Goal: Transaction & Acquisition: Purchase product/service

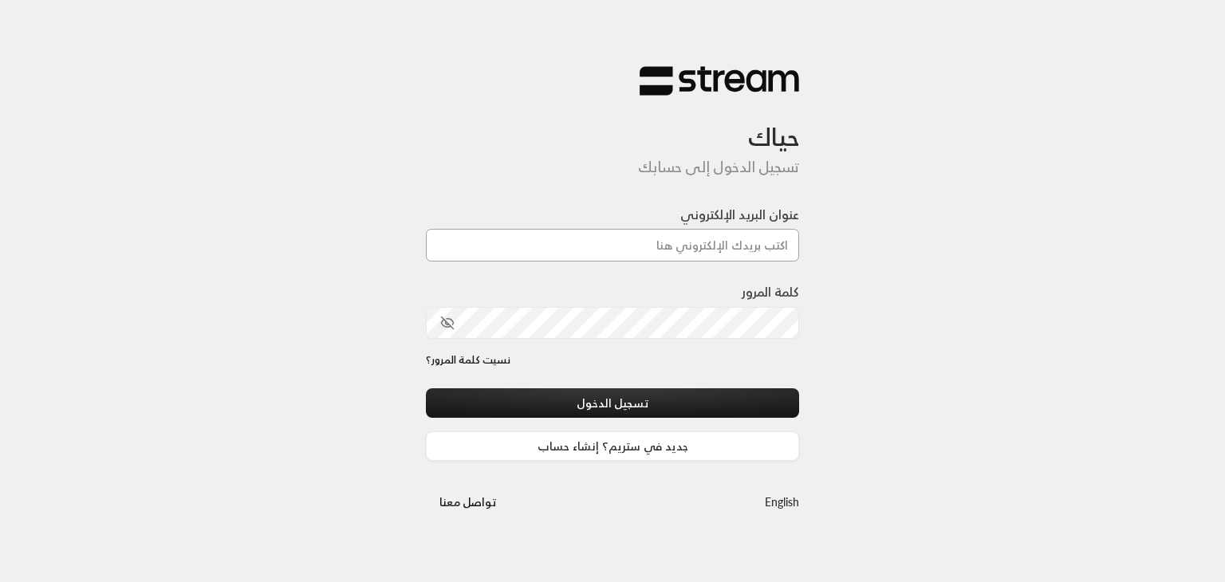
click at [661, 249] on input "عنوان البريد الإلكتروني" at bounding box center [612, 245] width 373 height 33
paste input "[EMAIL_ADDRESS][DOMAIN_NAME]"
click at [661, 249] on input "[EMAIL_ADDRESS][DOMAIN_NAME]" at bounding box center [612, 245] width 373 height 33
type input "[EMAIL_ADDRESS][DOMAIN_NAME]"
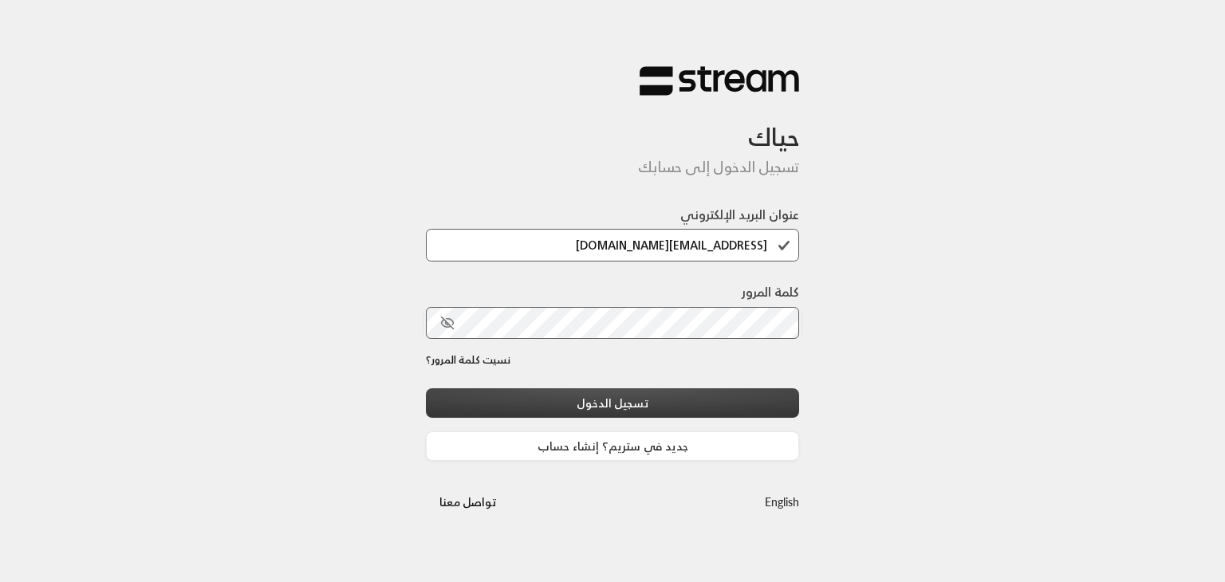
click at [629, 412] on button "تسجيل الدخول" at bounding box center [612, 404] width 373 height 30
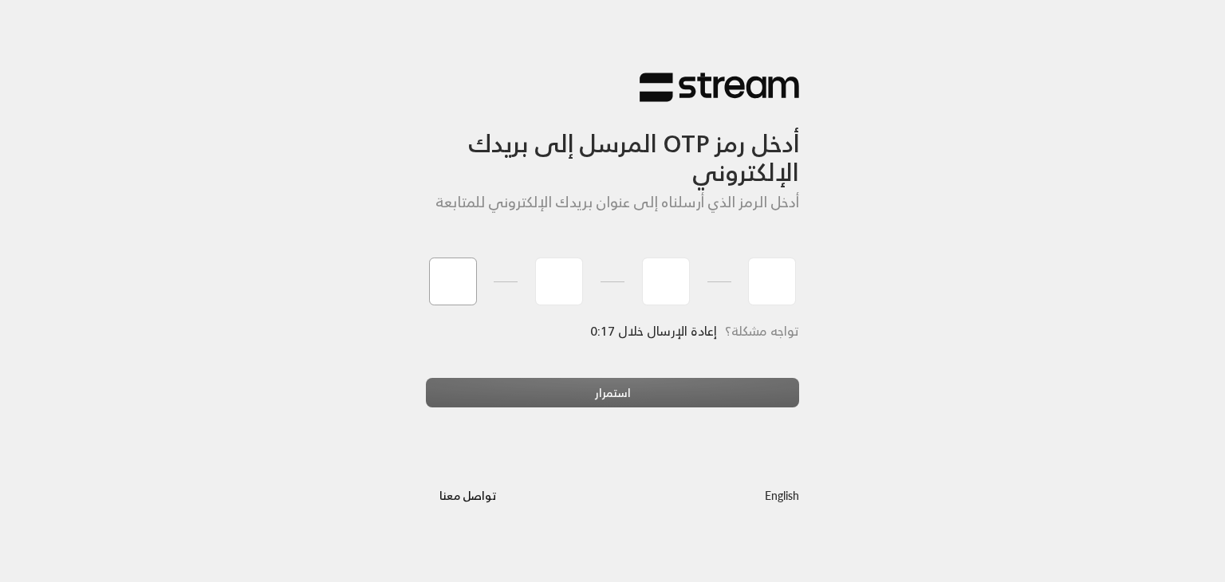
type input "6"
type input "1"
type input "3"
type input "2"
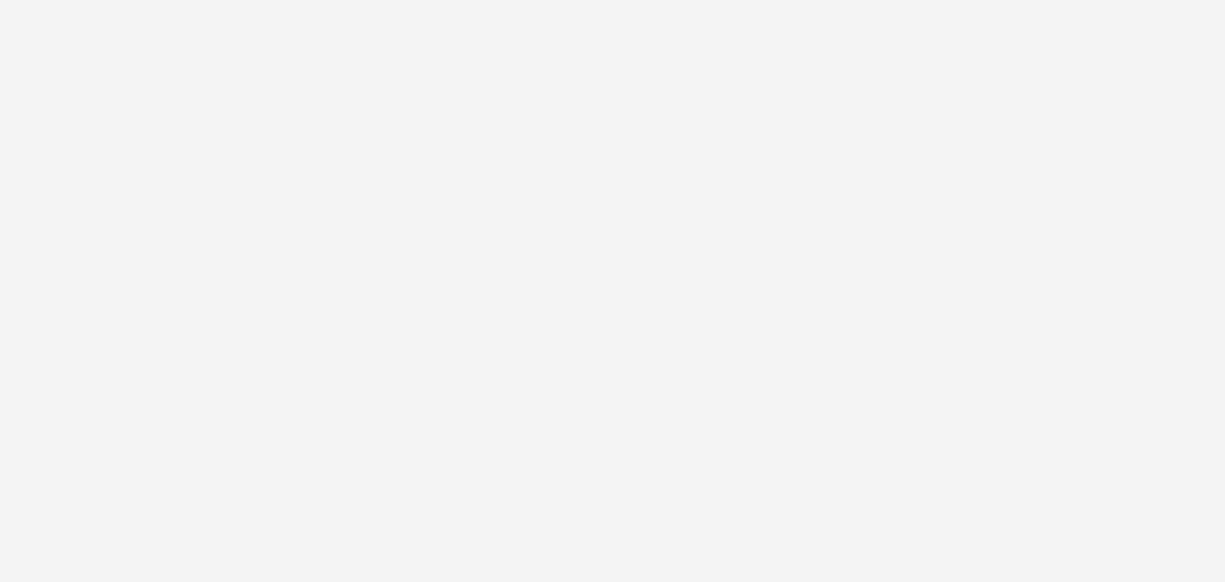
click at [682, 391] on div "أدخل رمز OTP المرسل إلى بريدك الإلكتروني أدخل الرمز الذي أرسلناه إلى عنوان بريد…" at bounding box center [612, 291] width 1225 height 582
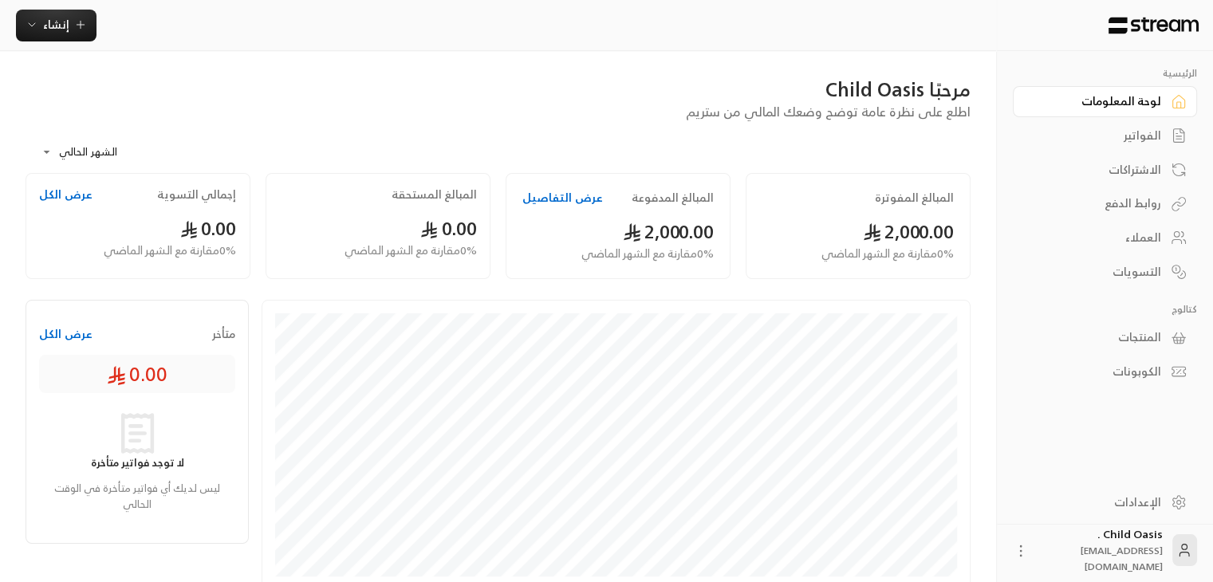
click at [1142, 168] on div "الاشتراكات" at bounding box center [1097, 170] width 128 height 16
click at [1142, 168] on div "الاشتراكات" at bounding box center [1109, 170] width 128 height 16
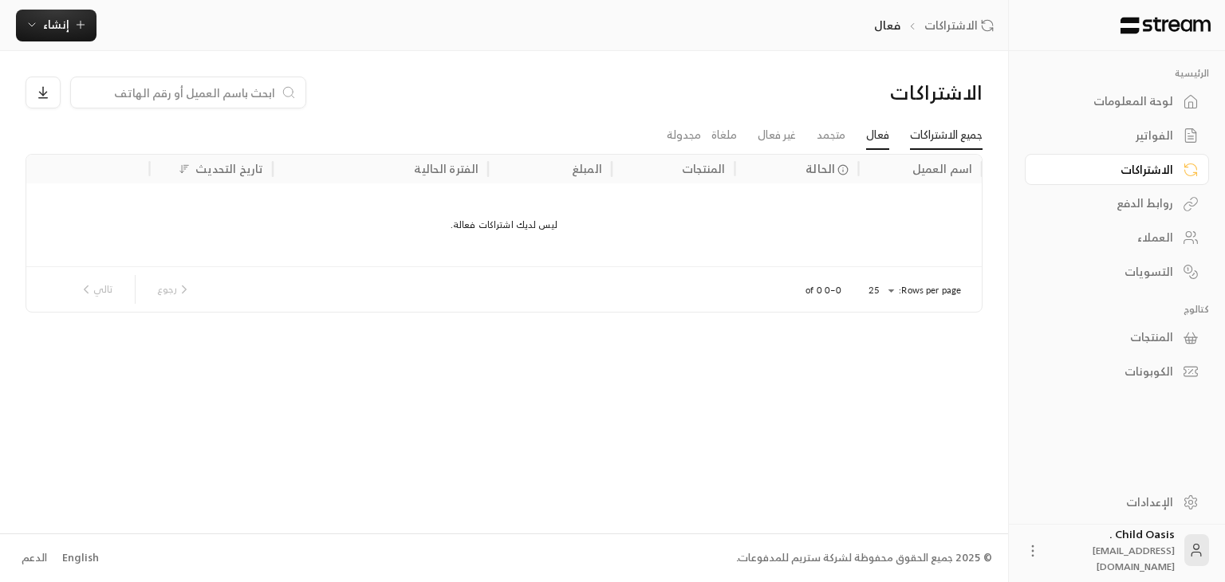
click at [949, 127] on link "جميع الاشتراكات" at bounding box center [946, 135] width 73 height 29
click at [874, 135] on link "فعال" at bounding box center [877, 135] width 23 height 29
click at [822, 136] on link "متجمد" at bounding box center [831, 135] width 29 height 29
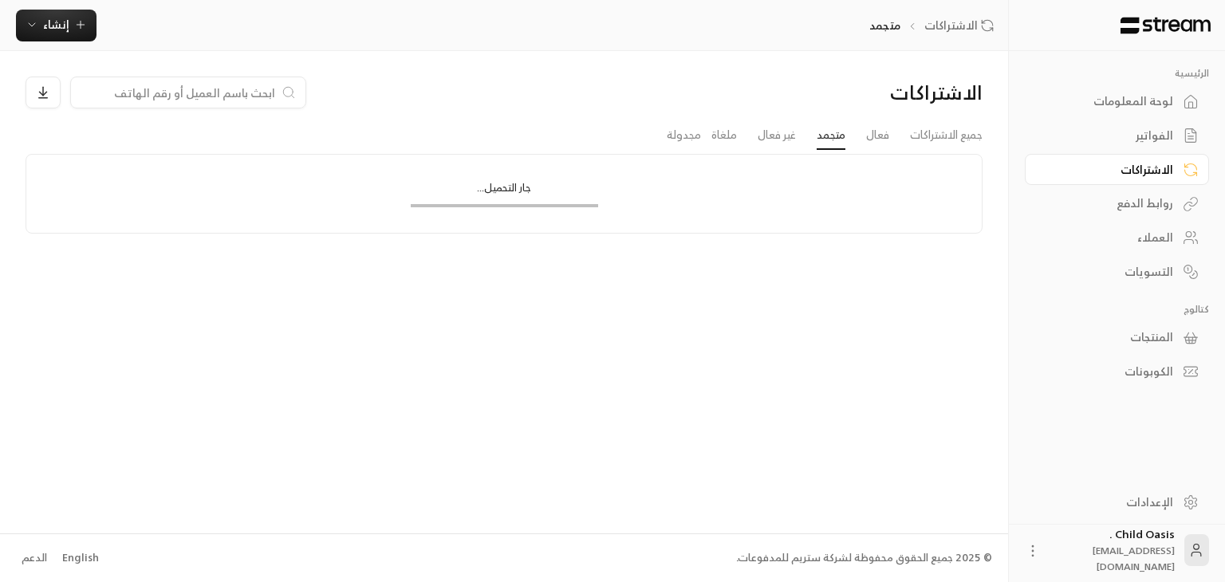
click at [822, 136] on link "متجمد" at bounding box center [831, 135] width 29 height 29
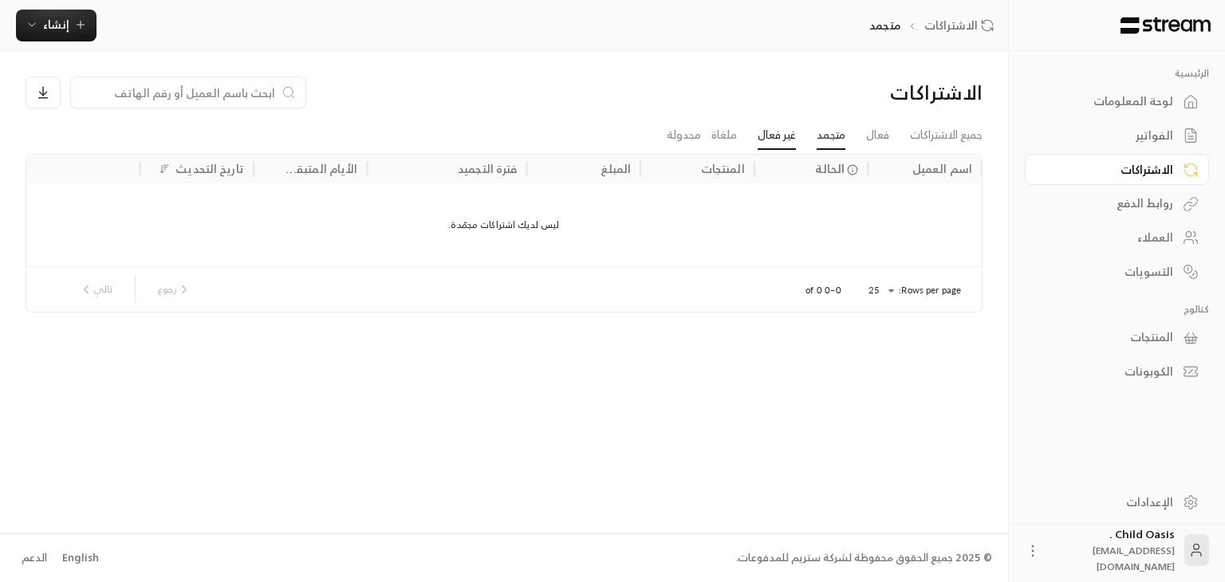
click at [775, 132] on link "غير فعال" at bounding box center [777, 135] width 38 height 29
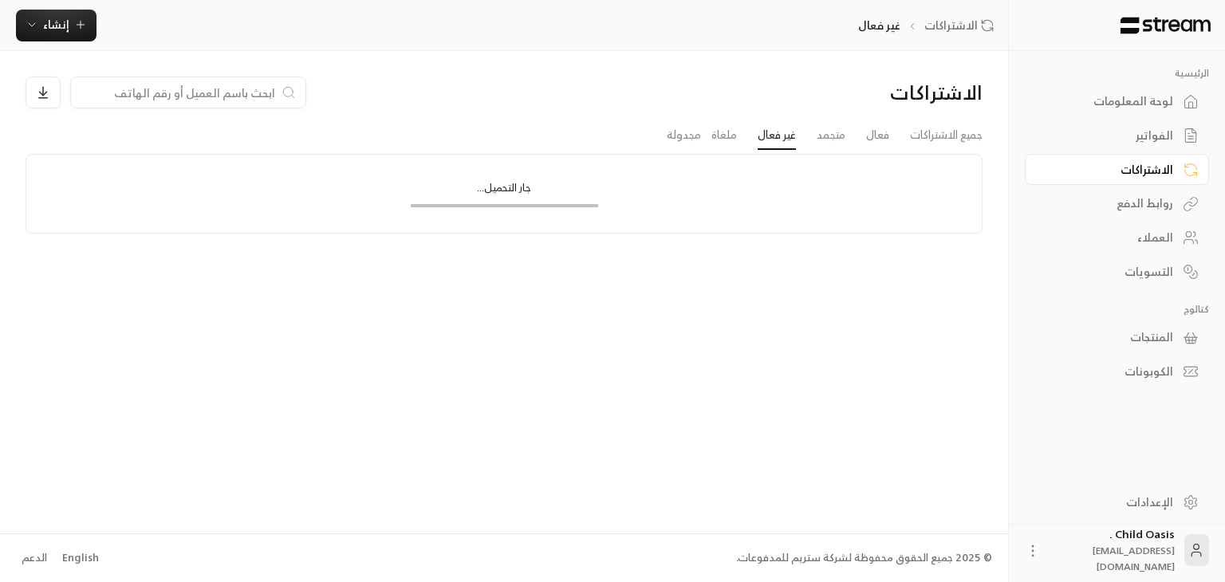
click at [775, 132] on link "غير فعال" at bounding box center [777, 135] width 38 height 29
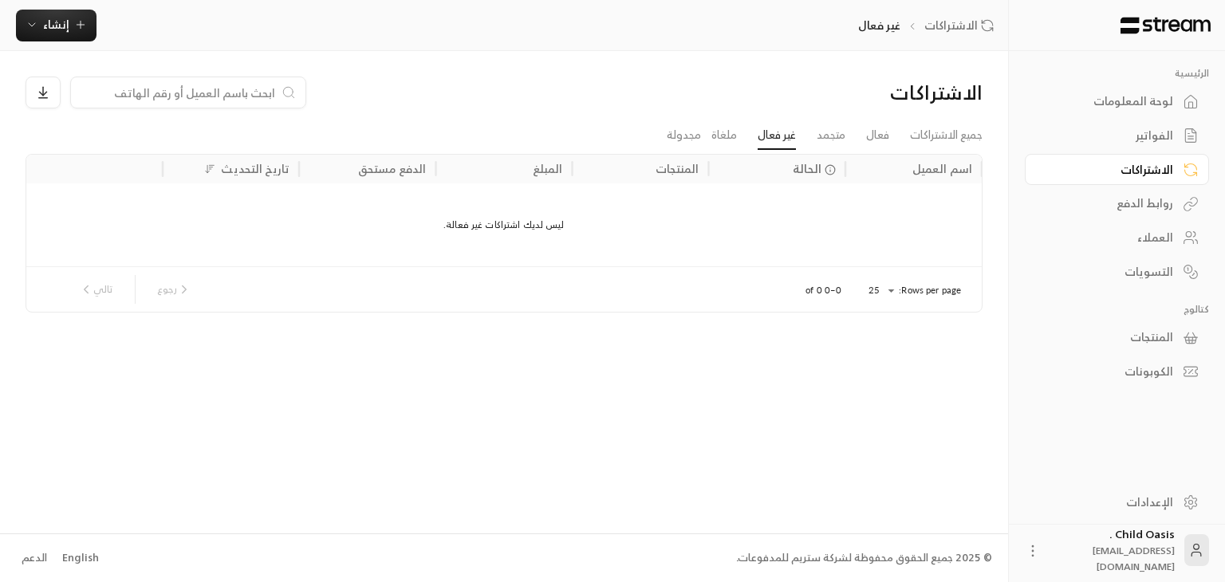
click at [705, 132] on li "ملغاة" at bounding box center [724, 135] width 46 height 29
click at [712, 135] on link "ملغاة" at bounding box center [725, 135] width 26 height 29
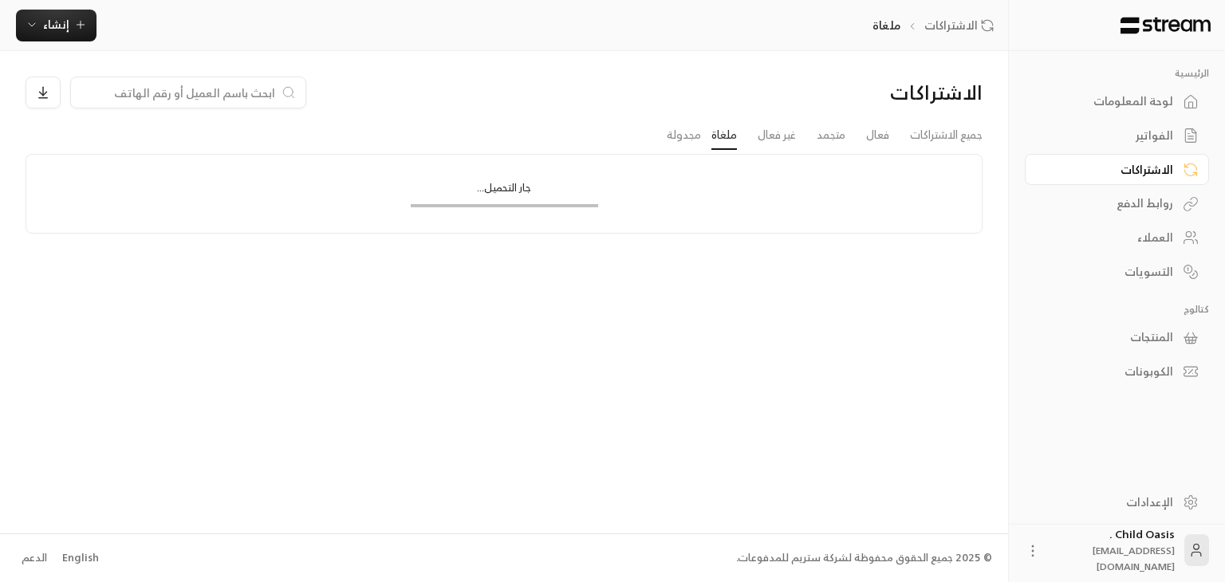
click at [712, 135] on link "ملغاة" at bounding box center [725, 135] width 26 height 29
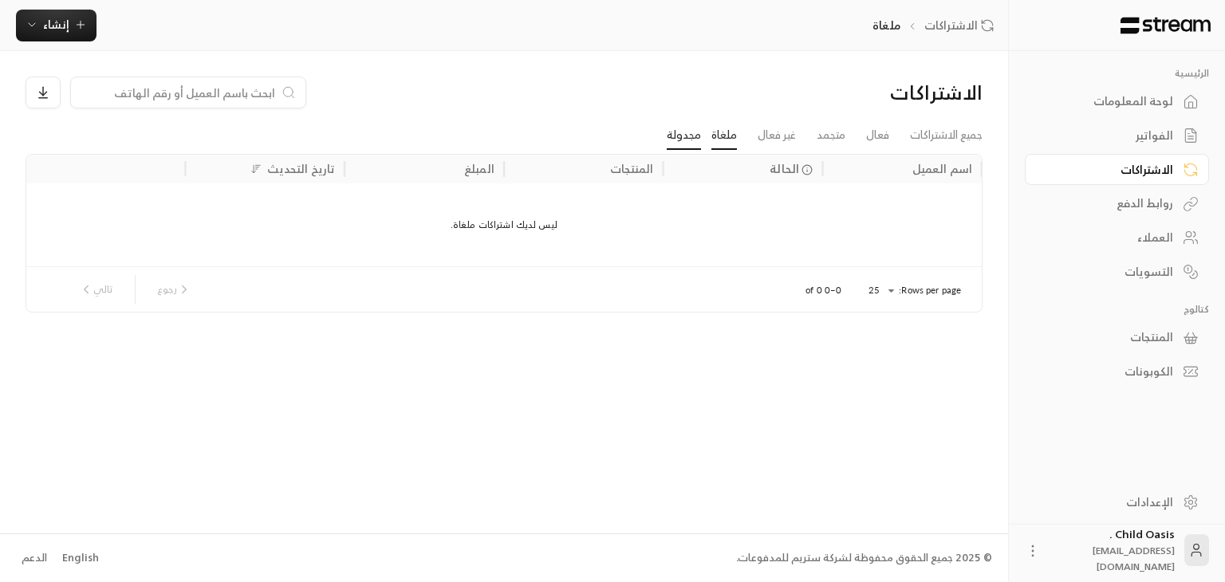
click at [668, 137] on link "مجدولة" at bounding box center [684, 135] width 34 height 29
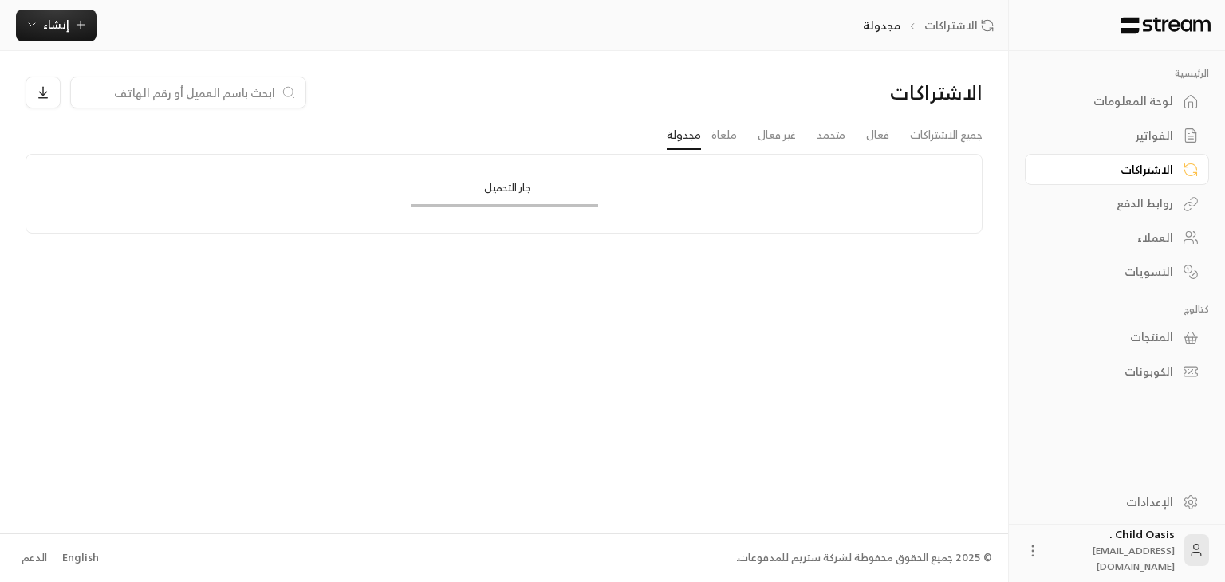
click at [668, 137] on link "مجدولة" at bounding box center [684, 135] width 34 height 29
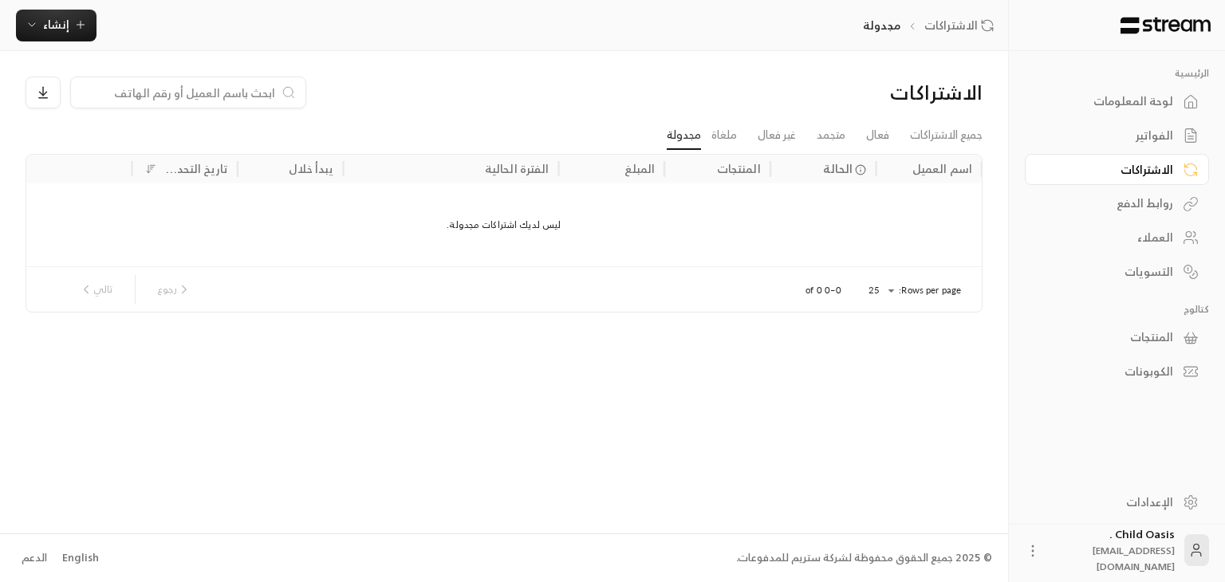
click at [1154, 97] on div "لوحة المعلومات" at bounding box center [1109, 101] width 128 height 16
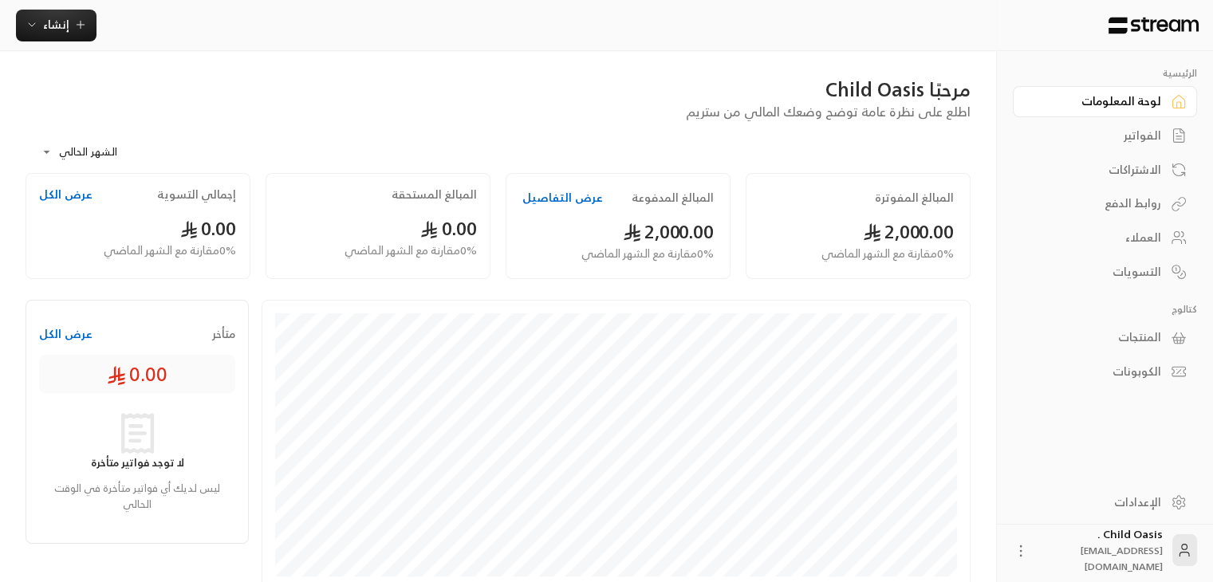
click at [1154, 97] on div "لوحة المعلومات" at bounding box center [1097, 101] width 128 height 16
click at [565, 195] on button "عرض التفاصيل" at bounding box center [563, 198] width 81 height 16
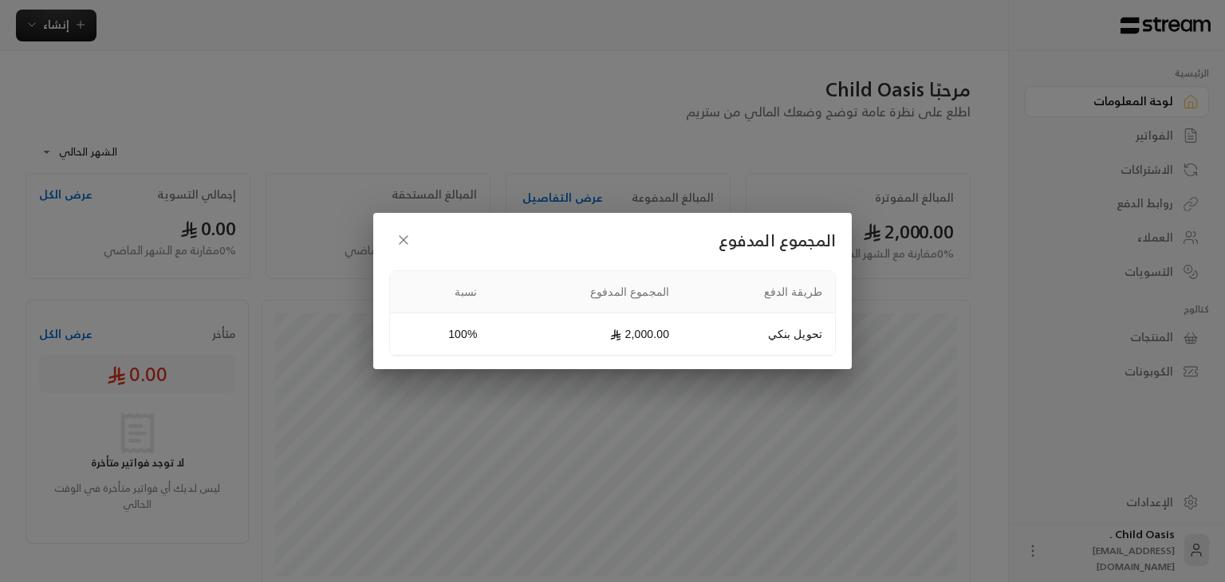
click at [566, 339] on td "2,000.00" at bounding box center [587, 335] width 192 height 42
click at [406, 235] on icon "button" at bounding box center [404, 240] width 16 height 16
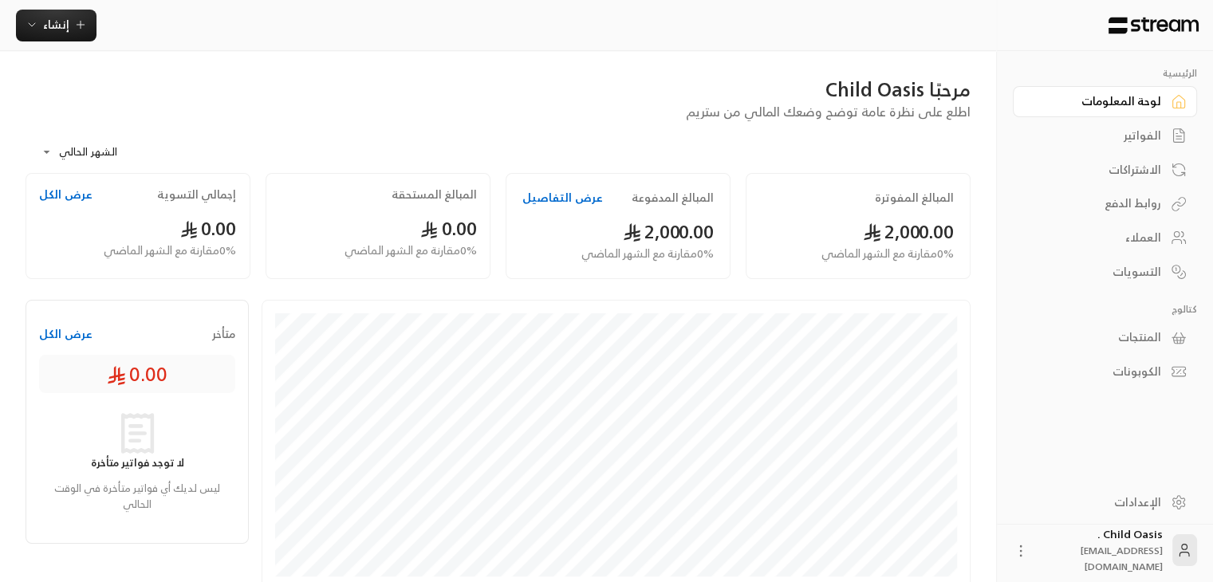
click at [791, 234] on div "2,000.00 0 % مقارنة مع الشهر الماضي" at bounding box center [858, 241] width 191 height 44
click at [838, 224] on div "2,000.00 0 % مقارنة مع الشهر الماضي" at bounding box center [858, 241] width 191 height 44
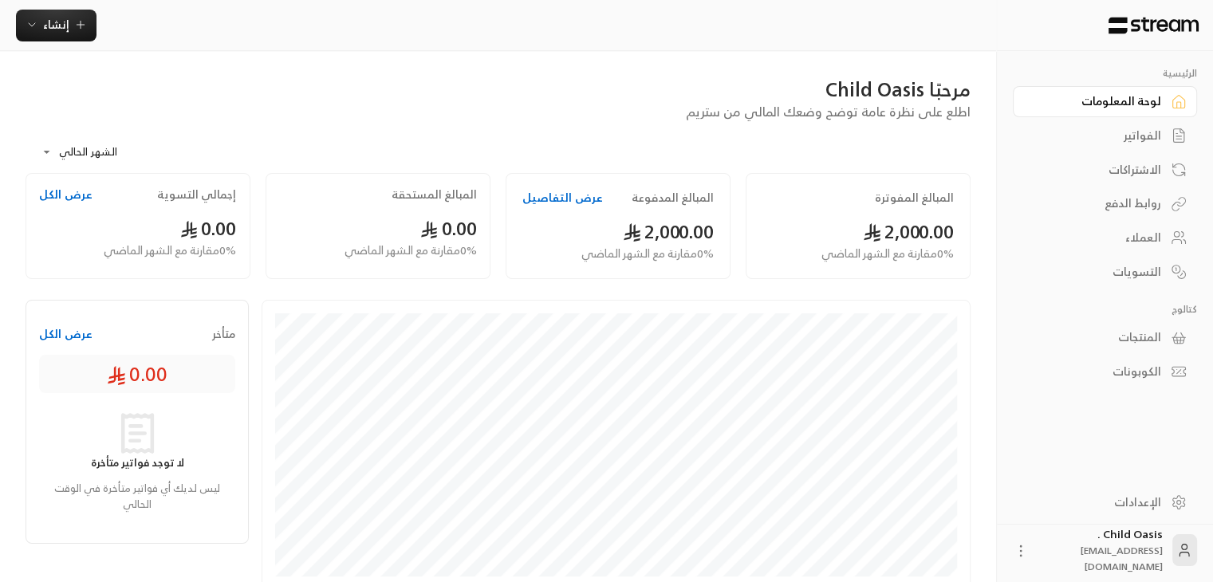
click at [838, 224] on div "2,000.00 0 % مقارنة مع الشهر الماضي" at bounding box center [858, 241] width 191 height 44
click at [1151, 248] on link "العملاء" at bounding box center [1105, 238] width 184 height 31
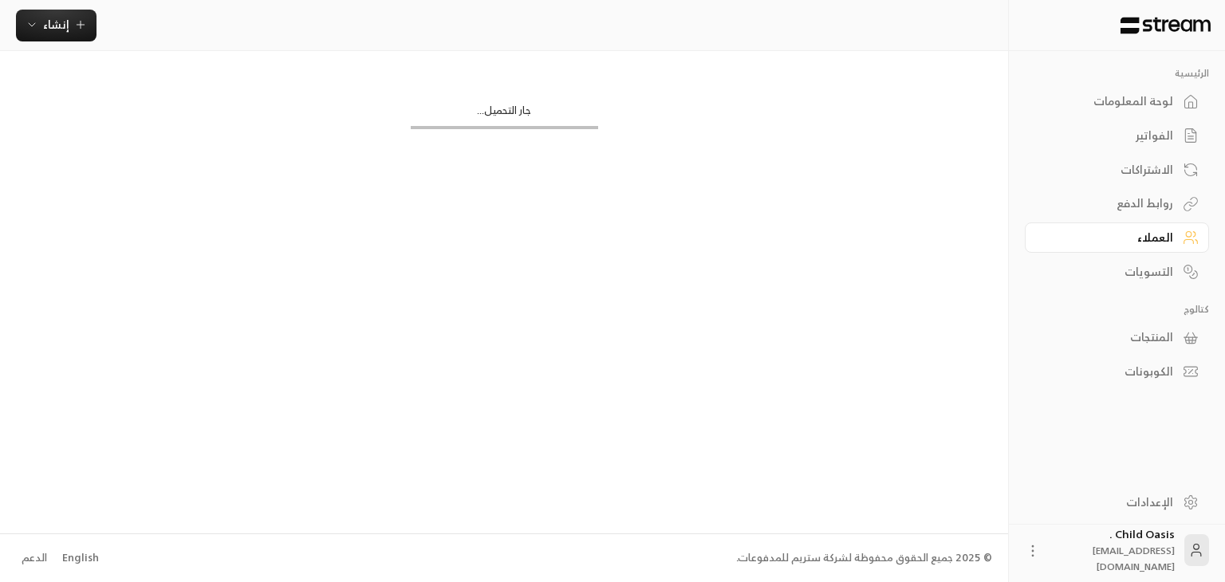
click at [1151, 248] on link "العملاء" at bounding box center [1117, 238] width 184 height 31
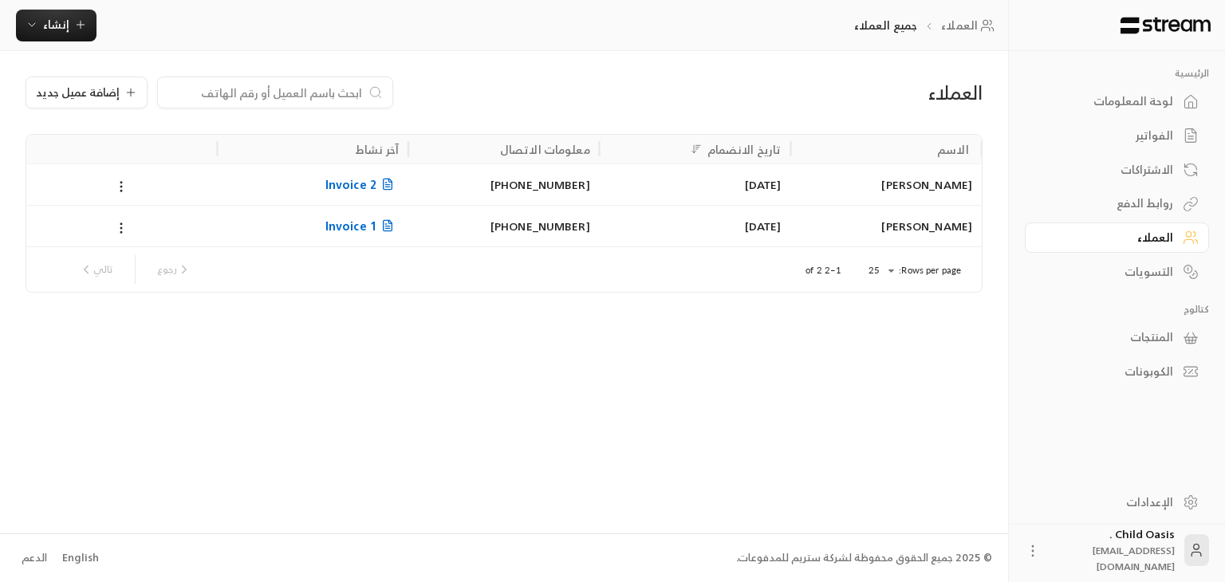
click at [354, 180] on span "Invoice 2" at bounding box center [362, 185] width 73 height 20
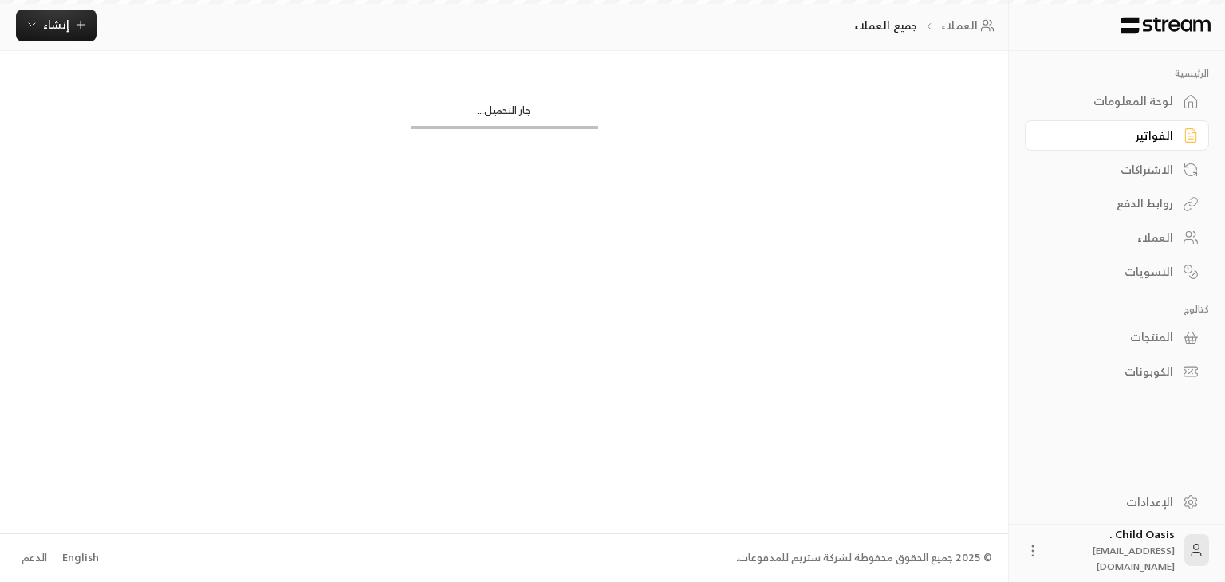
click at [354, 180] on div "العملاء إضافة عميل جديد الاسم تاريخ الانضمام معلومات الاتصال آخر نشاط سامر محمد…" at bounding box center [504, 292] width 1008 height 482
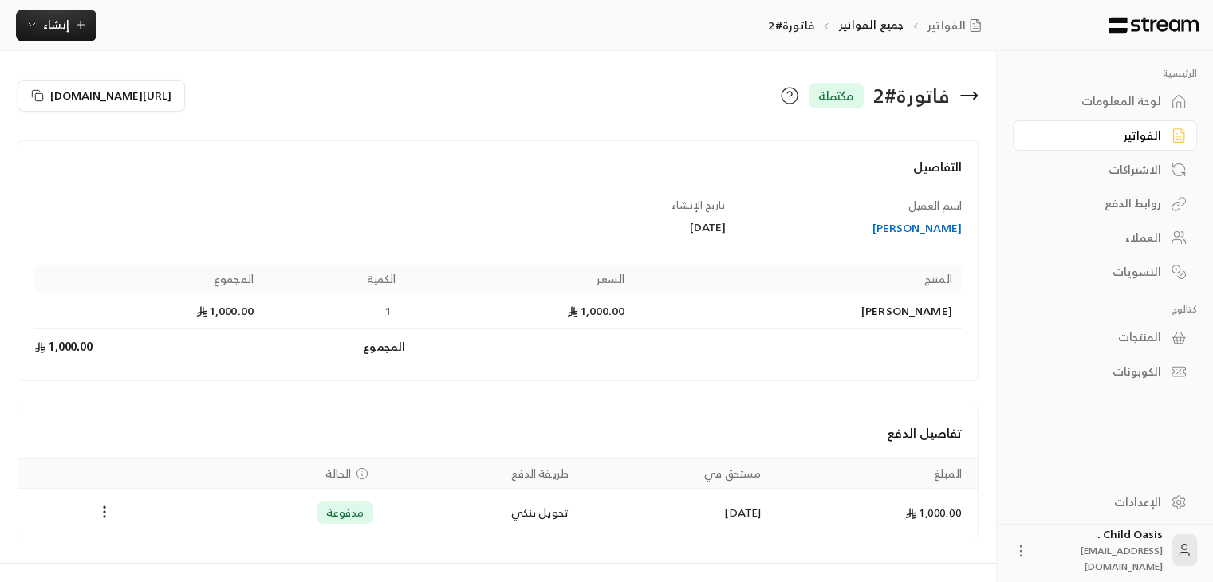
click at [782, 91] on icon at bounding box center [789, 95] width 19 height 19
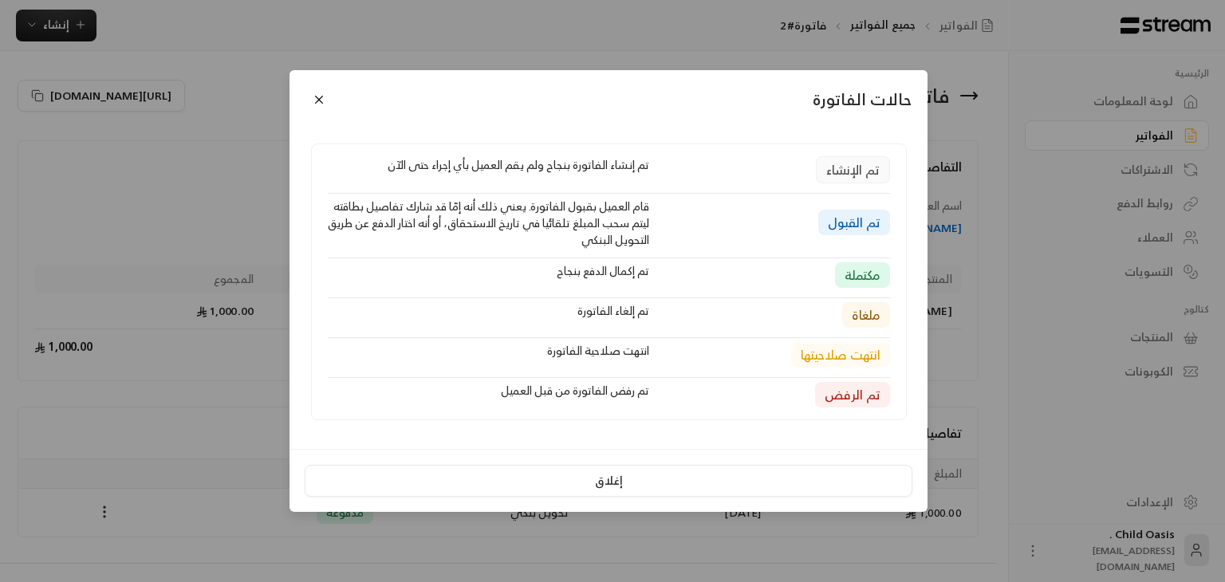
click at [782, 91] on div "حالات الفاتورة" at bounding box center [609, 100] width 638 height 61
click at [871, 403] on span "تم الرفض" at bounding box center [853, 394] width 56 height 19
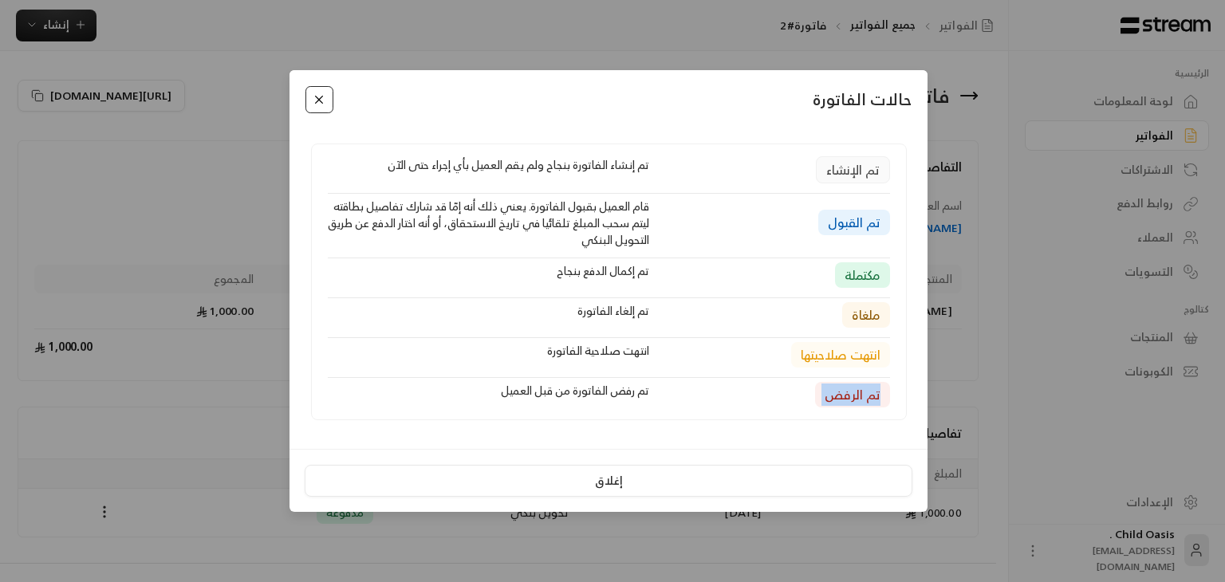
click at [321, 110] on button "Close" at bounding box center [320, 100] width 28 height 28
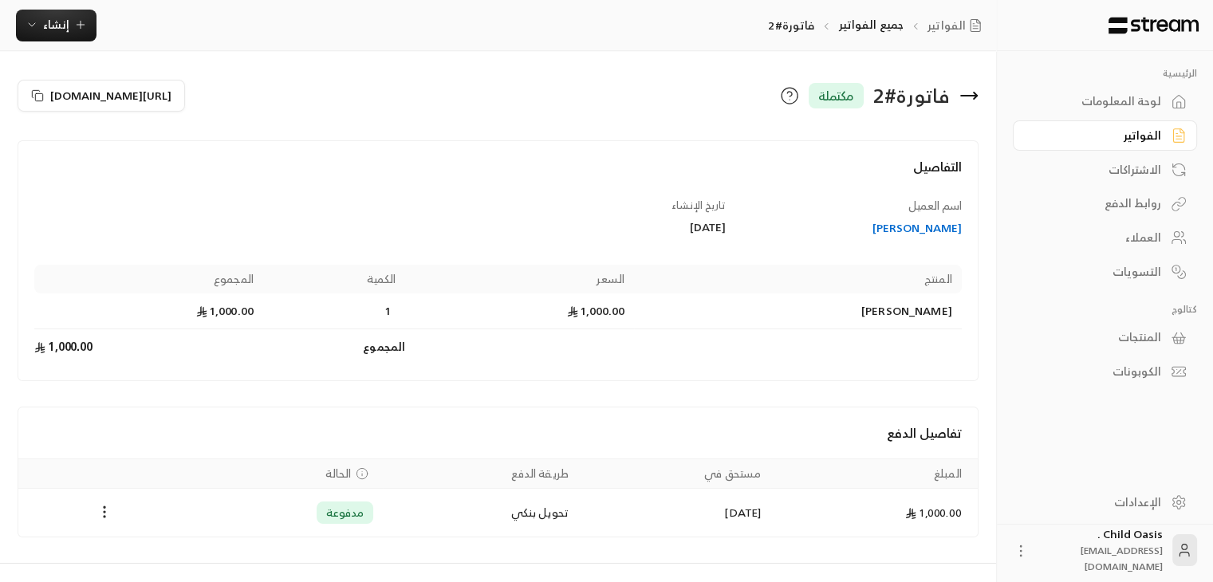
click at [321, 110] on div "https://streampay.sa/s/tchuI" at bounding box center [254, 96] width 488 height 38
click at [1144, 106] on div "لوحة المعلومات" at bounding box center [1097, 101] width 128 height 16
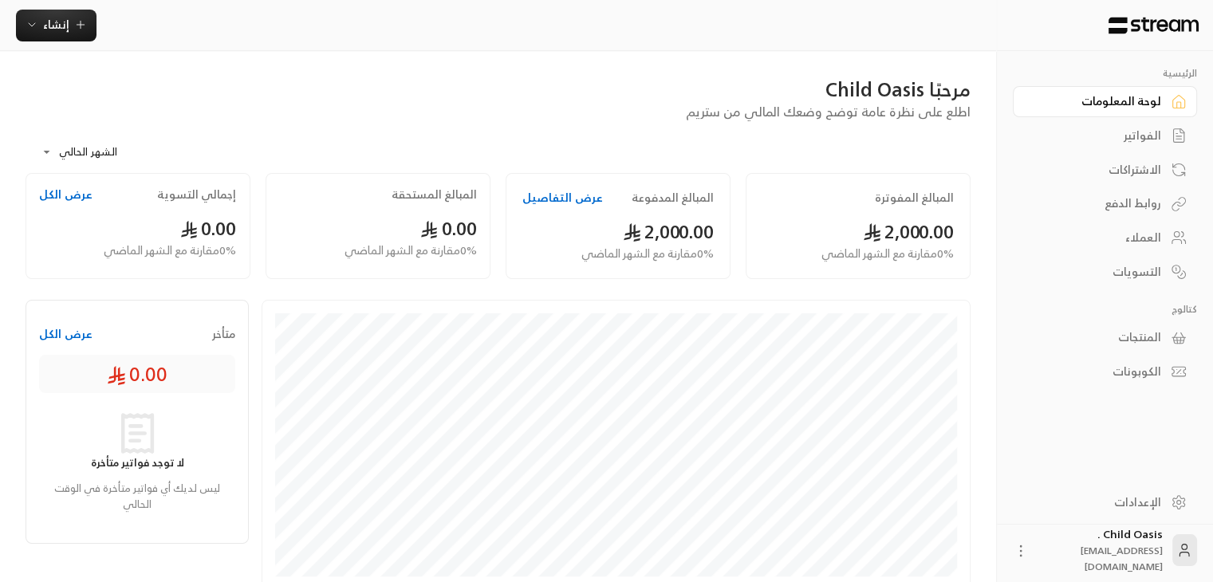
click at [1144, 106] on div "لوحة المعلومات" at bounding box center [1097, 101] width 128 height 16
click at [1134, 168] on div "الاشتراكات" at bounding box center [1097, 170] width 128 height 16
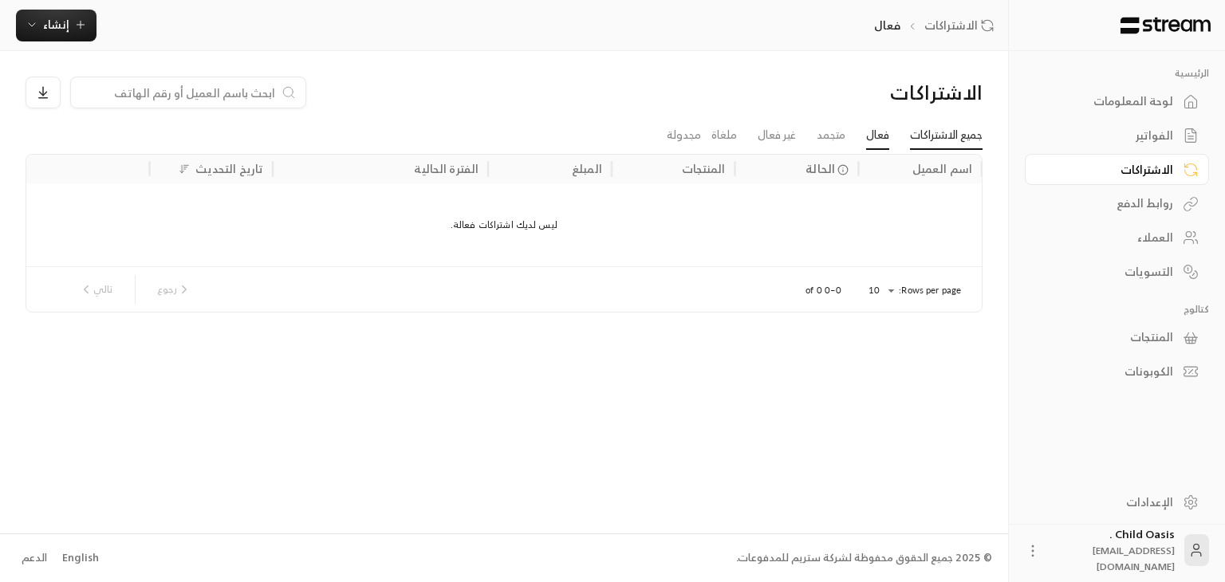
click at [966, 136] on link "جميع الاشتراكات" at bounding box center [946, 135] width 73 height 29
click at [81, 21] on icon "button" at bounding box center [80, 24] width 13 height 13
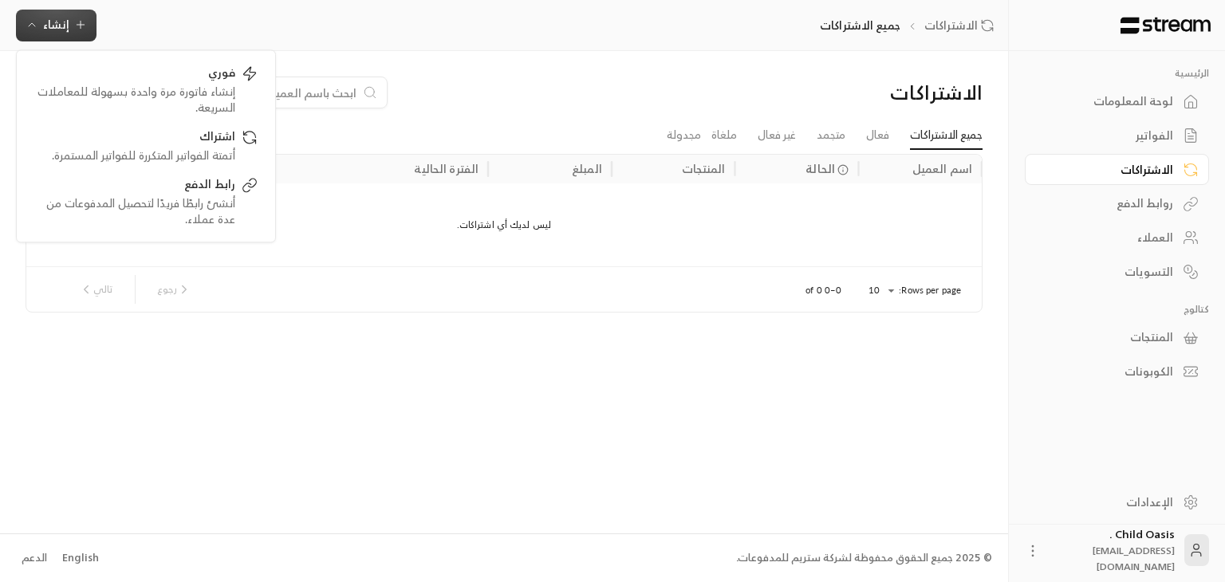
click at [81, 21] on icon "button" at bounding box center [80, 24] width 13 height 13
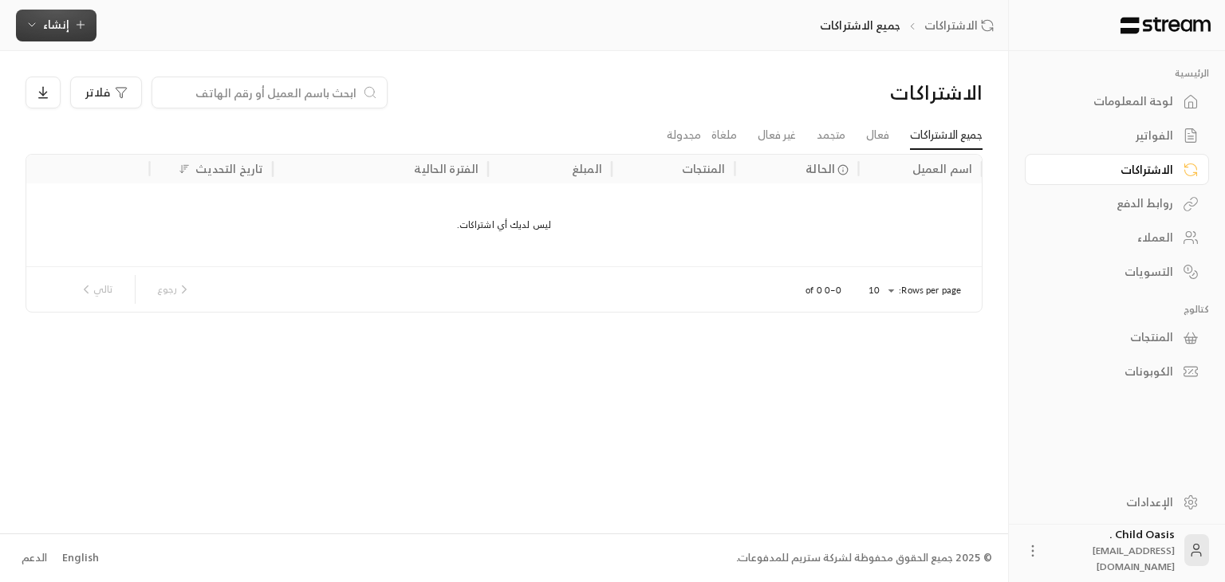
click at [81, 21] on icon "button" at bounding box center [80, 24] width 13 height 13
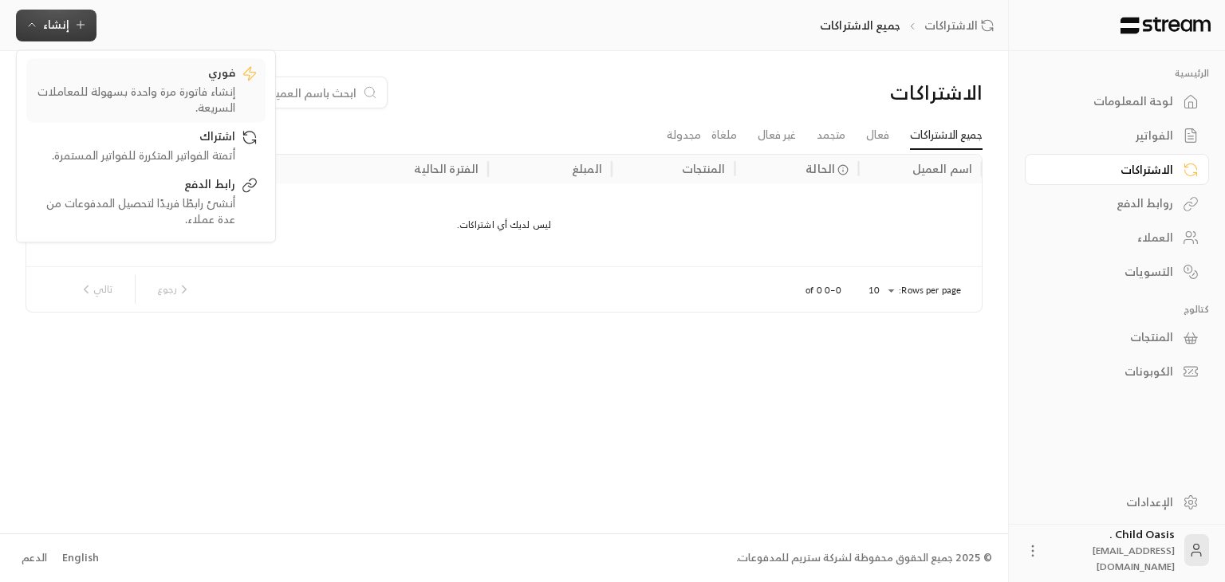
click at [206, 86] on div "إنشاء فاتورة مرة واحدة بسهولة للمعاملات السريعة." at bounding box center [134, 100] width 201 height 32
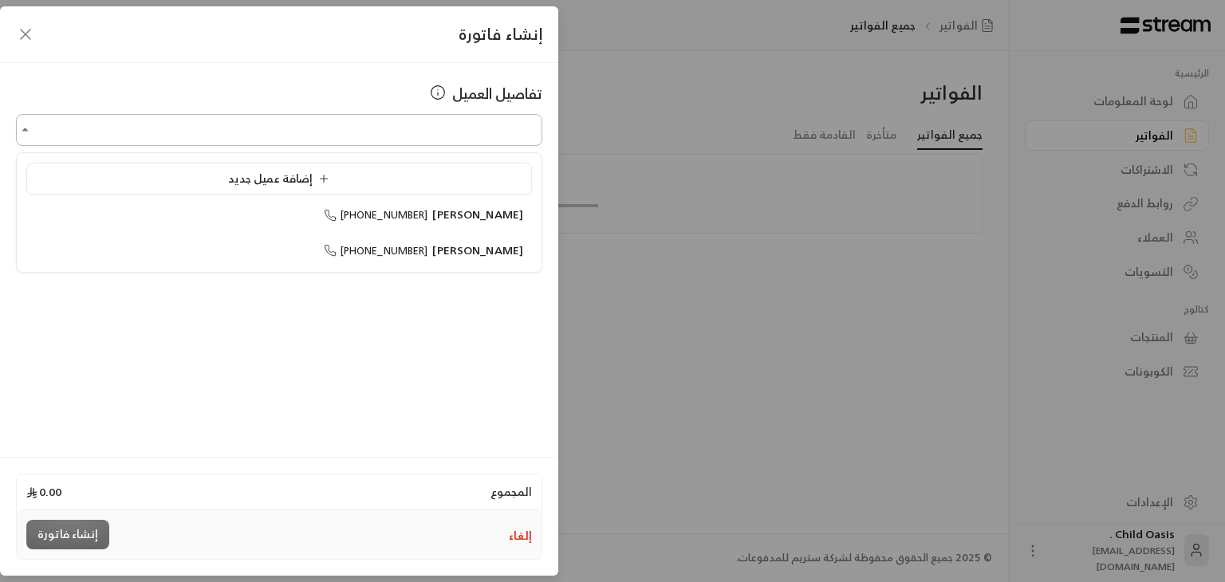
click at [412, 125] on input "اختر العميل" at bounding box center [279, 130] width 527 height 28
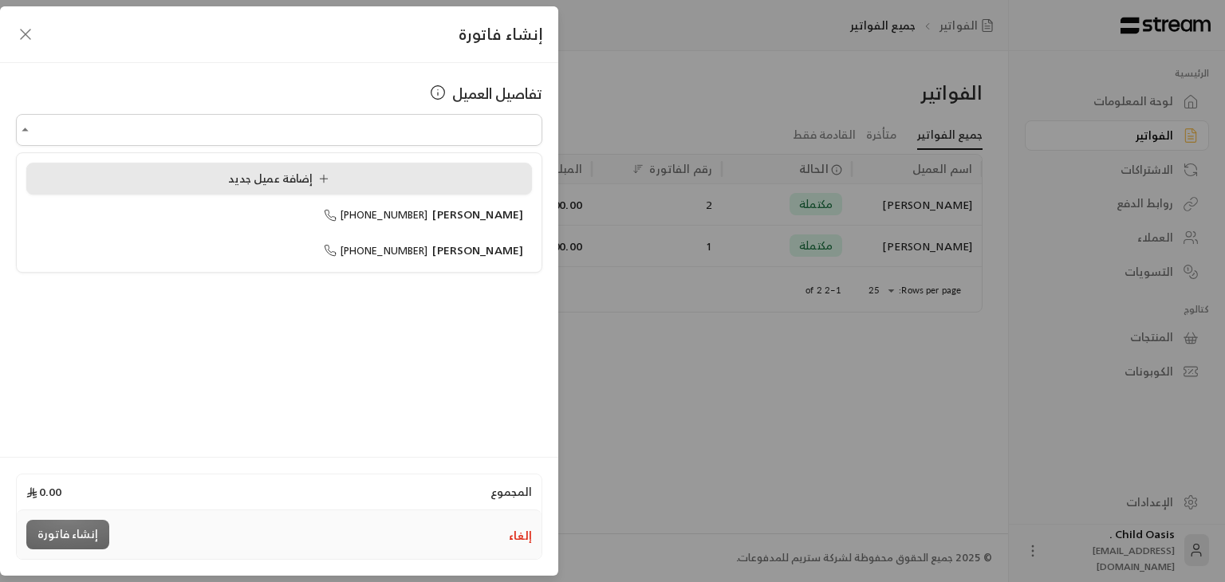
click at [329, 183] on icon at bounding box center [324, 178] width 13 height 13
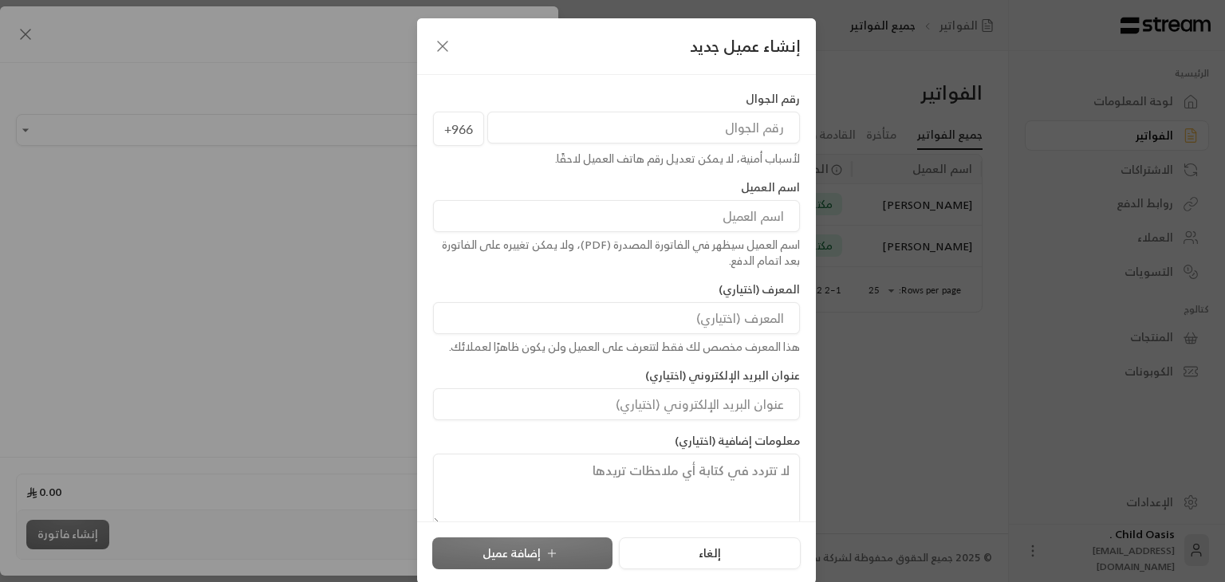
click at [329, 183] on div "إنشاء عميل جديد رقم الجوال +966 لأسباب أمنية، لا يمكن تعديل رقم هاتف العميل لاح…" at bounding box center [612, 291] width 1225 height 582
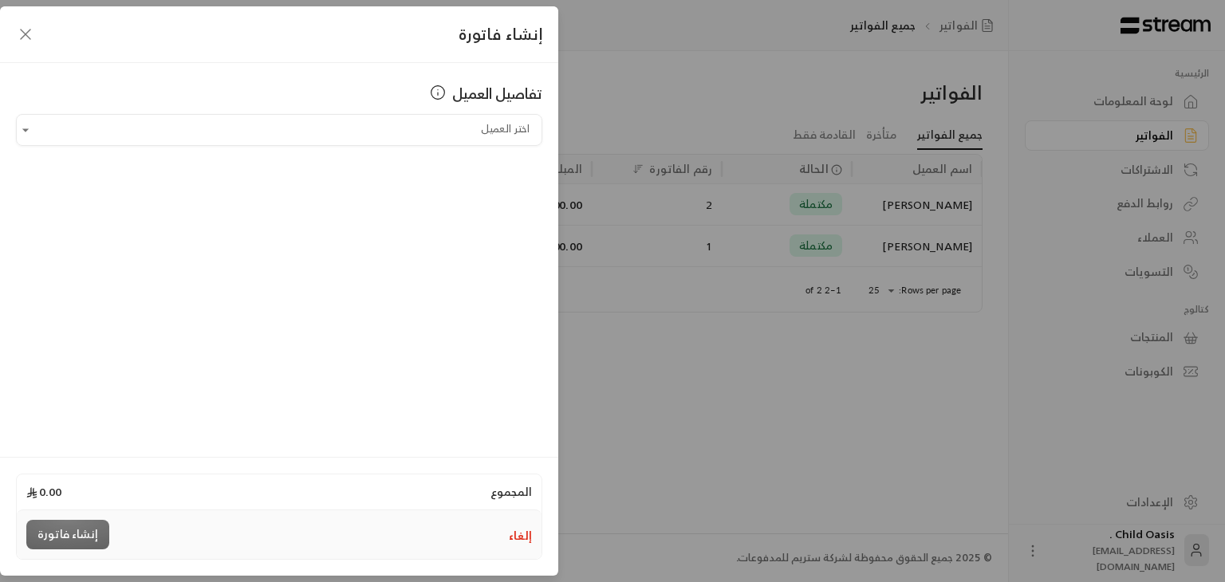
click at [22, 20] on div "إنشاء فاتورة" at bounding box center [279, 34] width 558 height 57
click at [22, 26] on icon "button" at bounding box center [25, 34] width 19 height 19
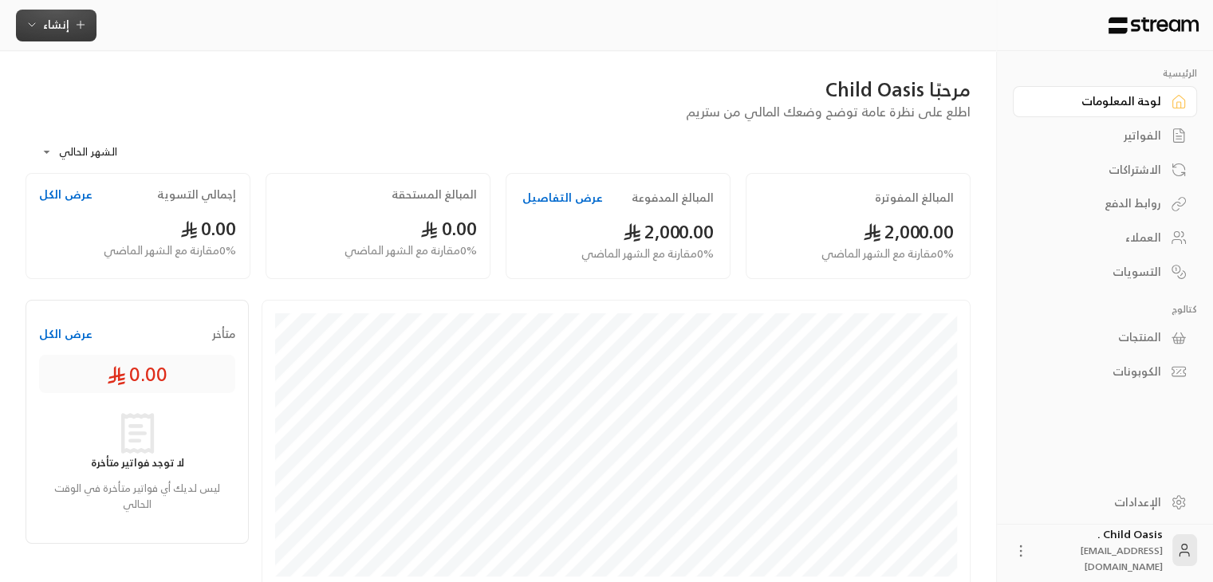
click at [46, 22] on span "إنشاء" at bounding box center [56, 24] width 26 height 20
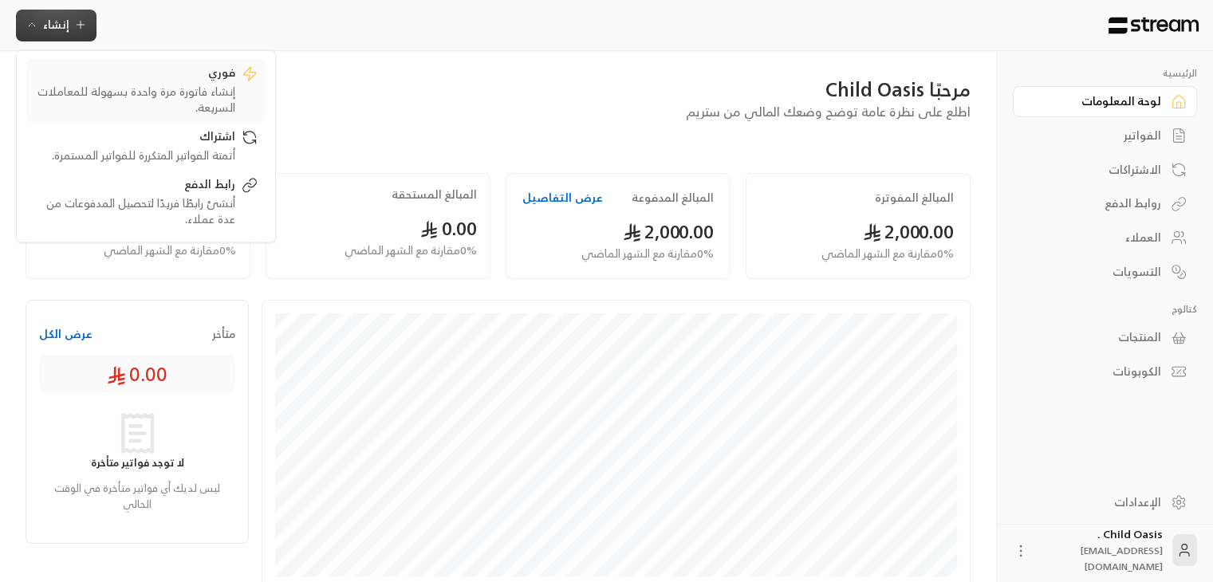
click at [172, 63] on link "فوري إنشاء فاتورة مرة واحدة بسهولة للمعاملات السريعة." at bounding box center [145, 90] width 239 height 64
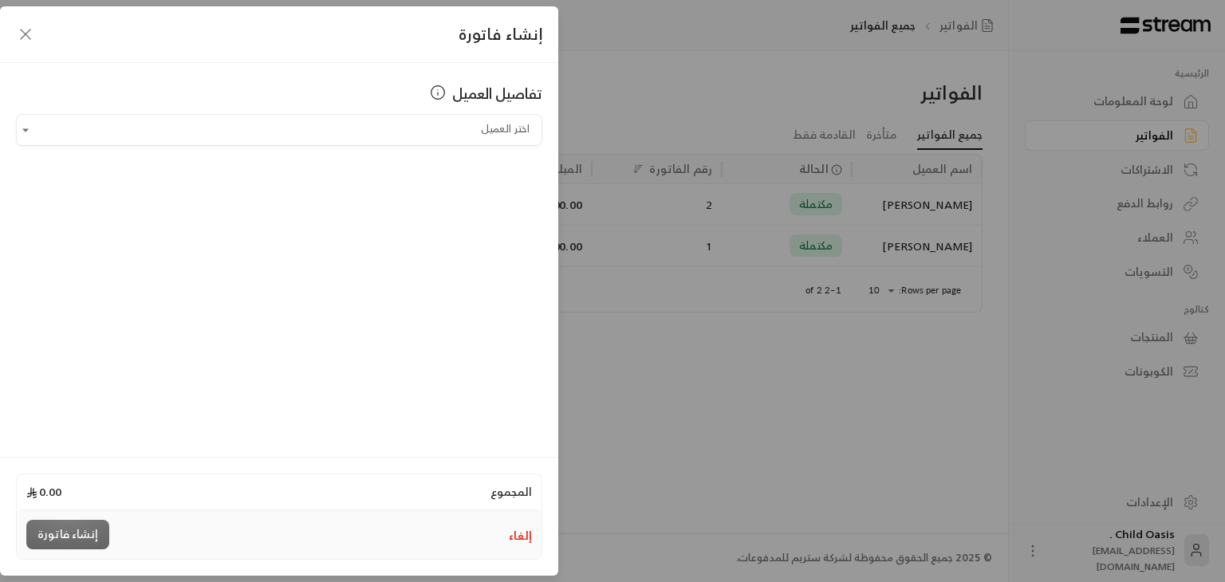
click at [34, 522] on div "إنشاء فاتورة" at bounding box center [67, 535] width 83 height 30
click at [41, 527] on div "إنشاء فاتورة" at bounding box center [67, 535] width 83 height 30
drag, startPoint x: 47, startPoint y: 529, endPoint x: 35, endPoint y: 265, distance: 264.3
click at [35, 265] on form "إنشاء فاتورة تفاصيل العميل اختر العميل اختر العميل المجموع 0.00 إلغاء إنشاء فات…" at bounding box center [279, 229] width 558 height 446
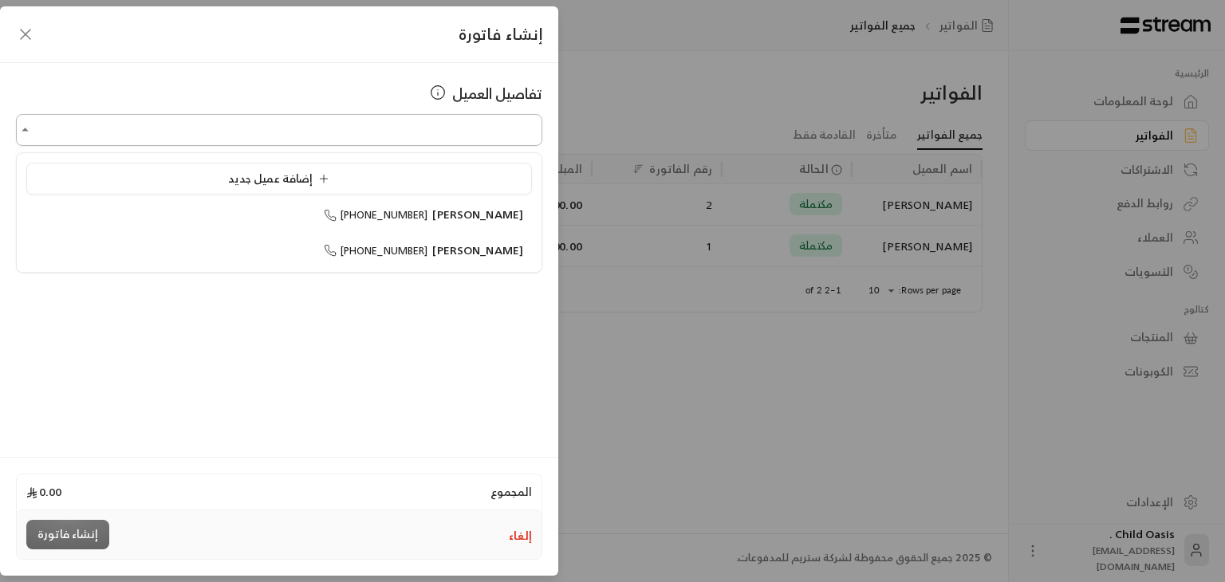
click at [281, 122] on input "اختر العميل" at bounding box center [279, 130] width 527 height 28
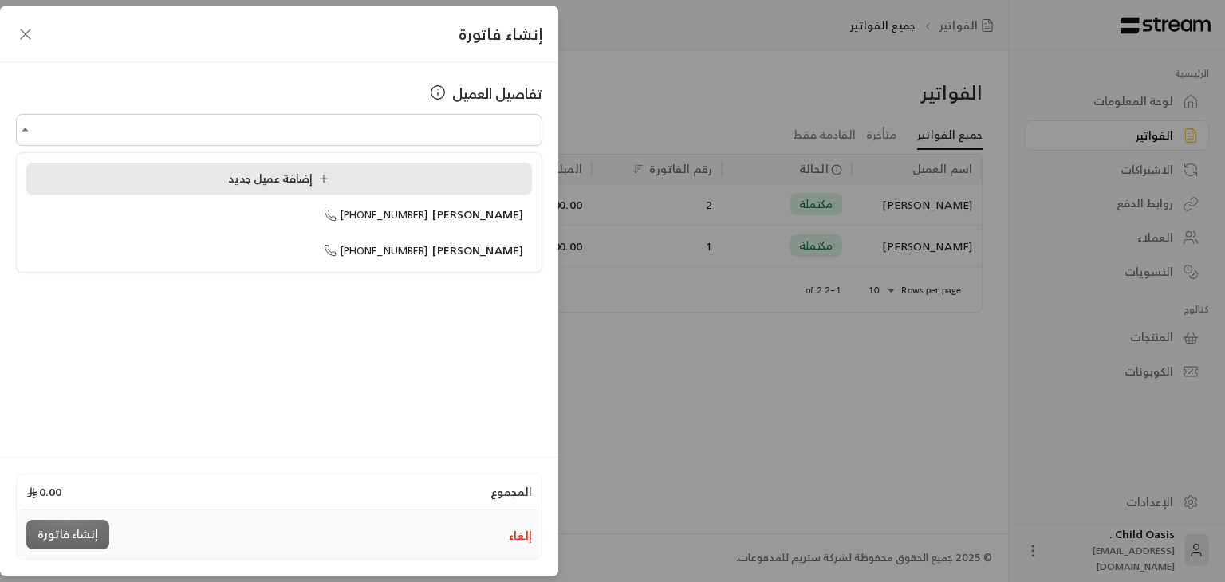
click at [281, 186] on span "إضافة عميل جديد" at bounding box center [282, 178] width 108 height 20
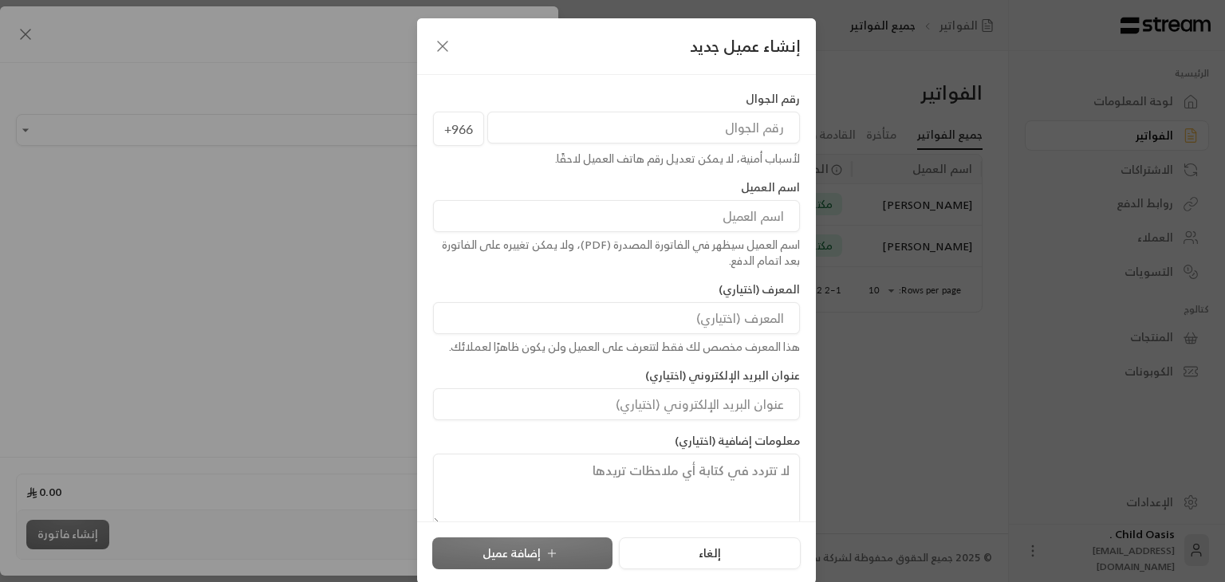
drag, startPoint x: 681, startPoint y: 145, endPoint x: 681, endPoint y: 128, distance: 16.8
click at [681, 128] on div "+966" at bounding box center [616, 129] width 367 height 35
click at [681, 128] on input "tel" at bounding box center [643, 128] width 313 height 32
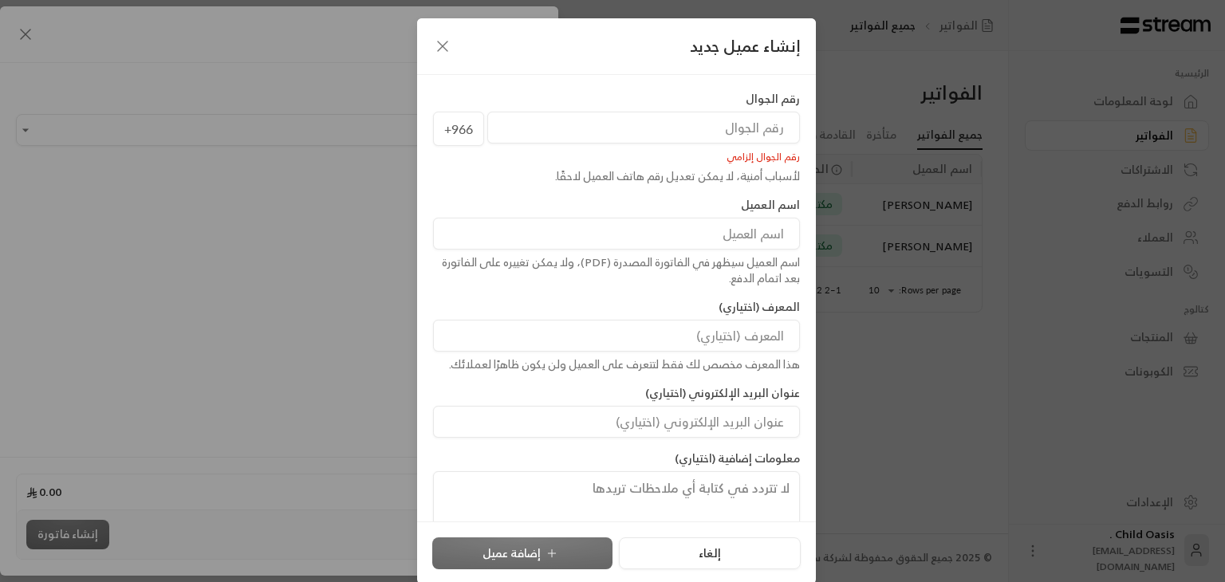
type input "0"
type input "55884887"
click at [785, 128] on input "55884887" at bounding box center [643, 128] width 313 height 32
type input "0"
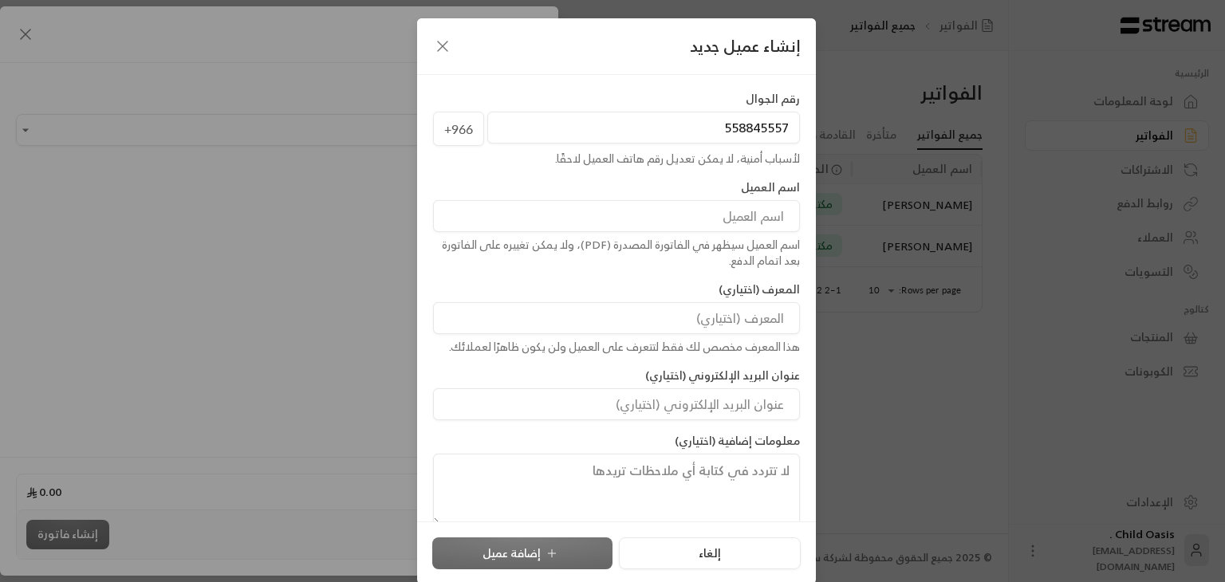
type input "558845557"
click at [777, 215] on input at bounding box center [616, 216] width 367 height 32
type input "[PERSON_NAME]"
click at [562, 564] on button "إضافة عميل" at bounding box center [522, 554] width 180 height 32
type input "**********"
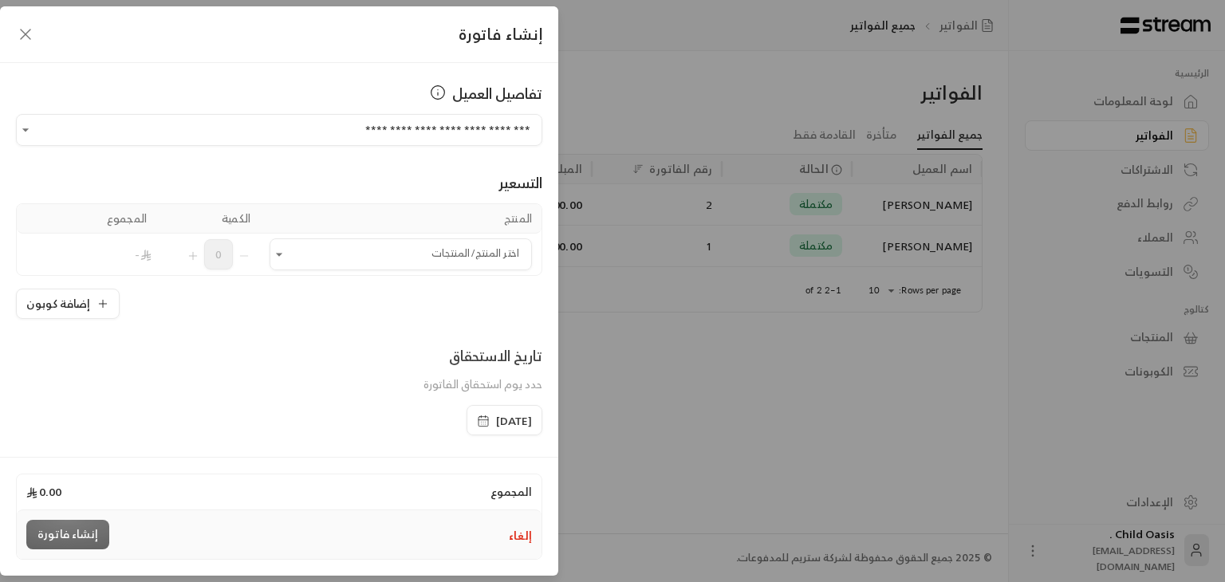
click at [479, 420] on icon "button" at bounding box center [484, 420] width 10 height 0
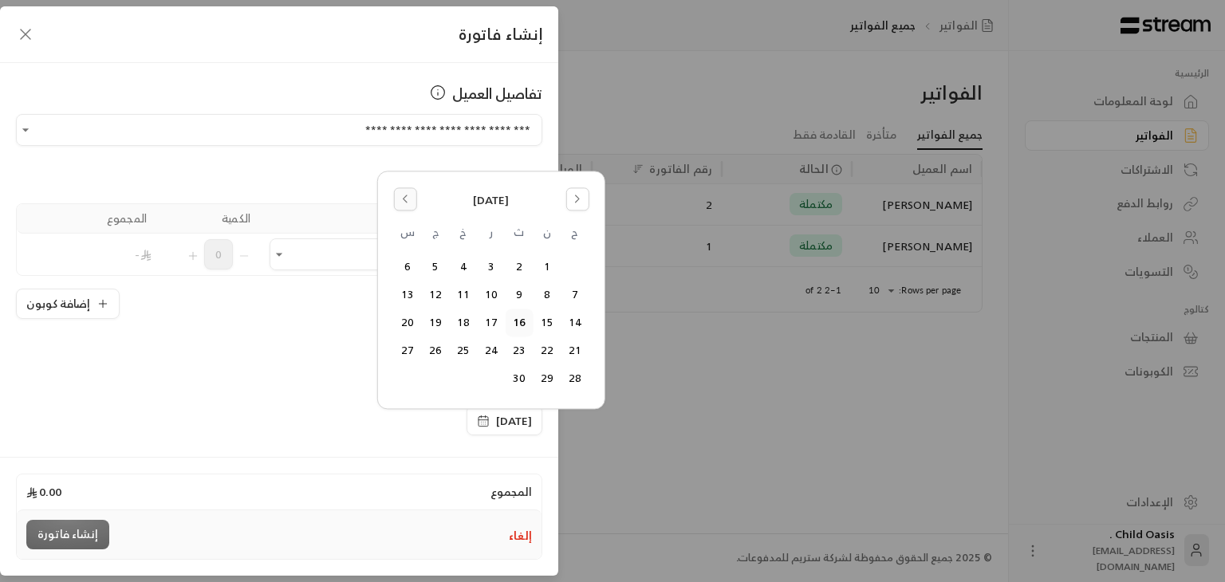
click at [402, 203] on icon "Go to the Previous Month" at bounding box center [405, 198] width 11 height 11
click at [550, 329] on button "18" at bounding box center [547, 323] width 26 height 26
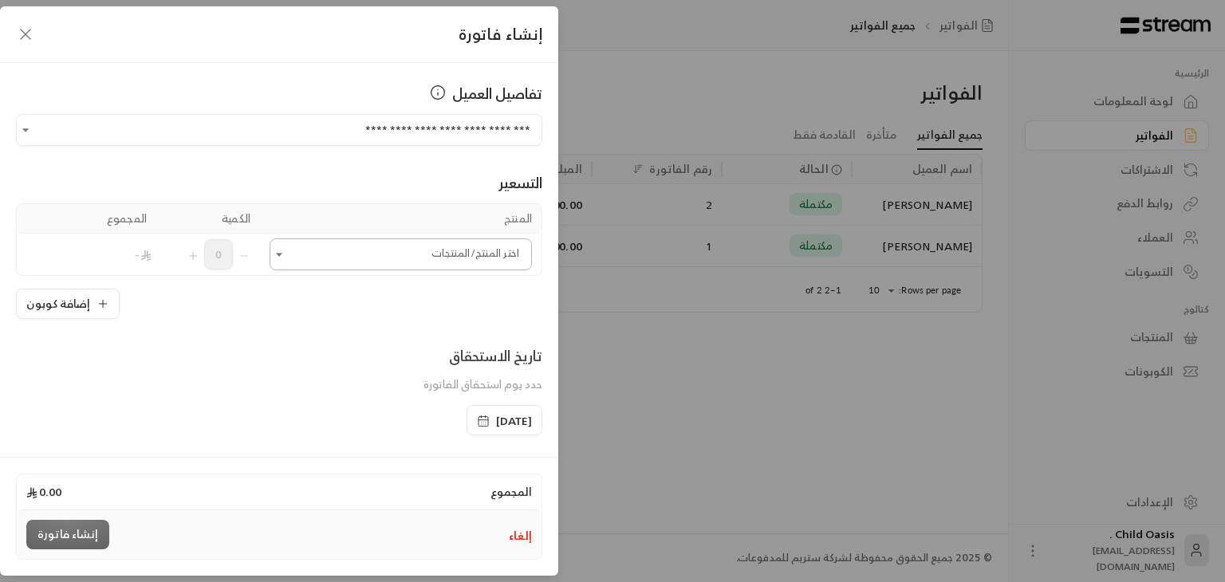
click at [278, 256] on button "Open" at bounding box center [279, 254] width 19 height 19
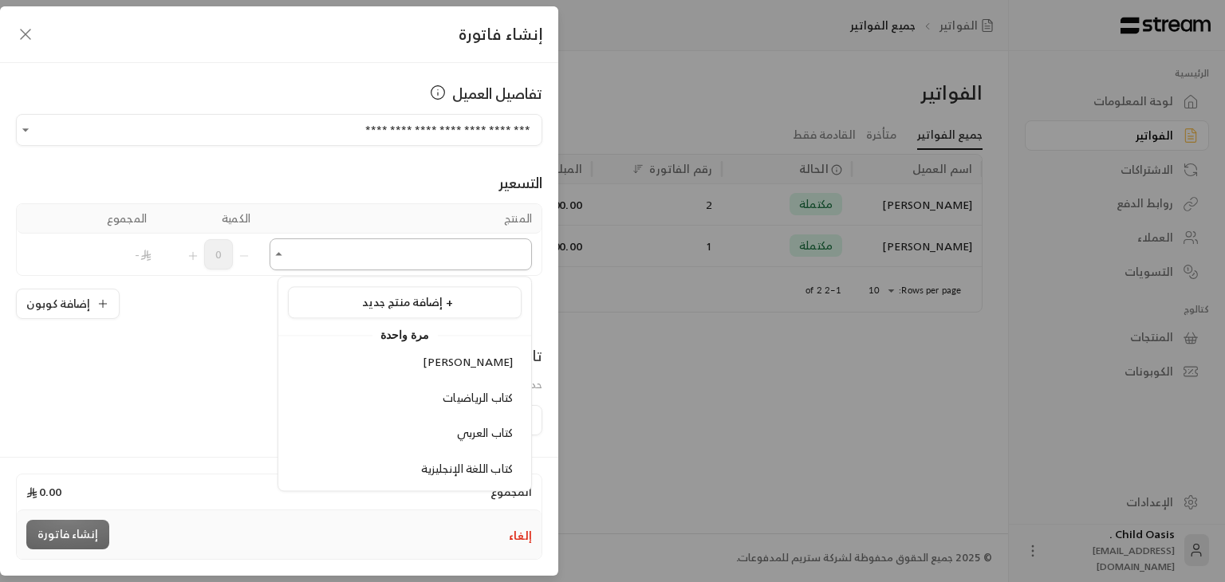
click at [278, 256] on button "Close" at bounding box center [279, 254] width 19 height 19
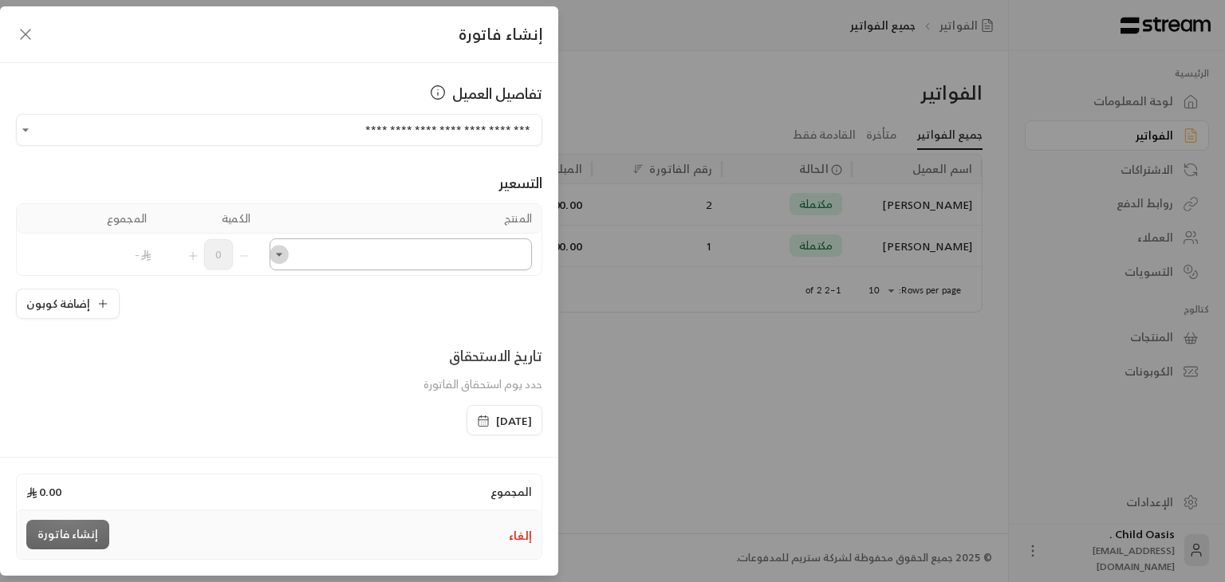
click at [278, 256] on button "Open" at bounding box center [279, 254] width 19 height 19
click at [226, 400] on div "تاريخ الاستحقاق حدد يوم استحقاق الفاتورة" at bounding box center [279, 375] width 543 height 61
click at [87, 531] on div "إنشاء فاتورة" at bounding box center [67, 535] width 83 height 30
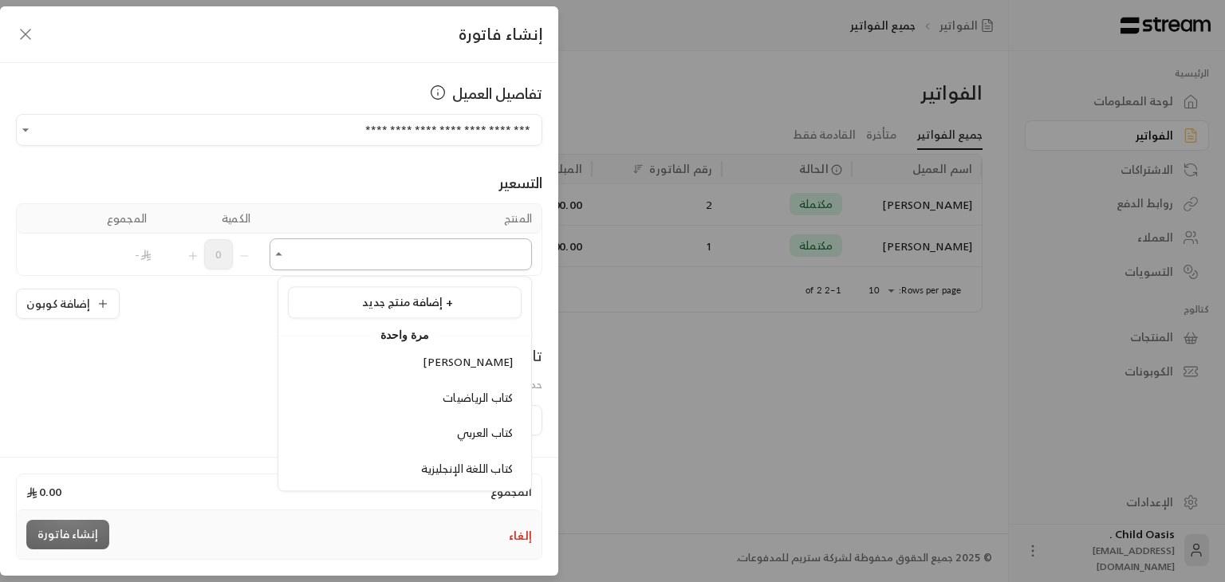
click at [293, 265] on input "اختر العميل" at bounding box center [401, 255] width 262 height 28
click at [425, 308] on span "إضافة منتج جديد +" at bounding box center [407, 302] width 91 height 20
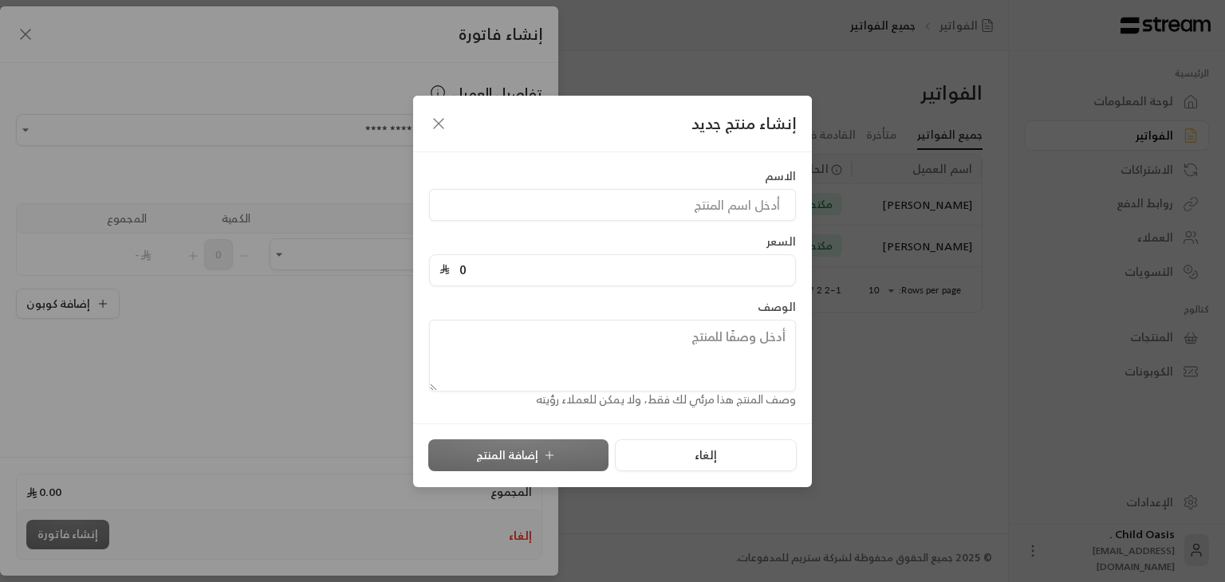
click at [425, 308] on div "الوصف وصف المنتج هذا مرئي لك فقط، ولا يمكن للعملاء رؤيته" at bounding box center [612, 353] width 383 height 109
click at [444, 130] on icon "button" at bounding box center [438, 123] width 19 height 19
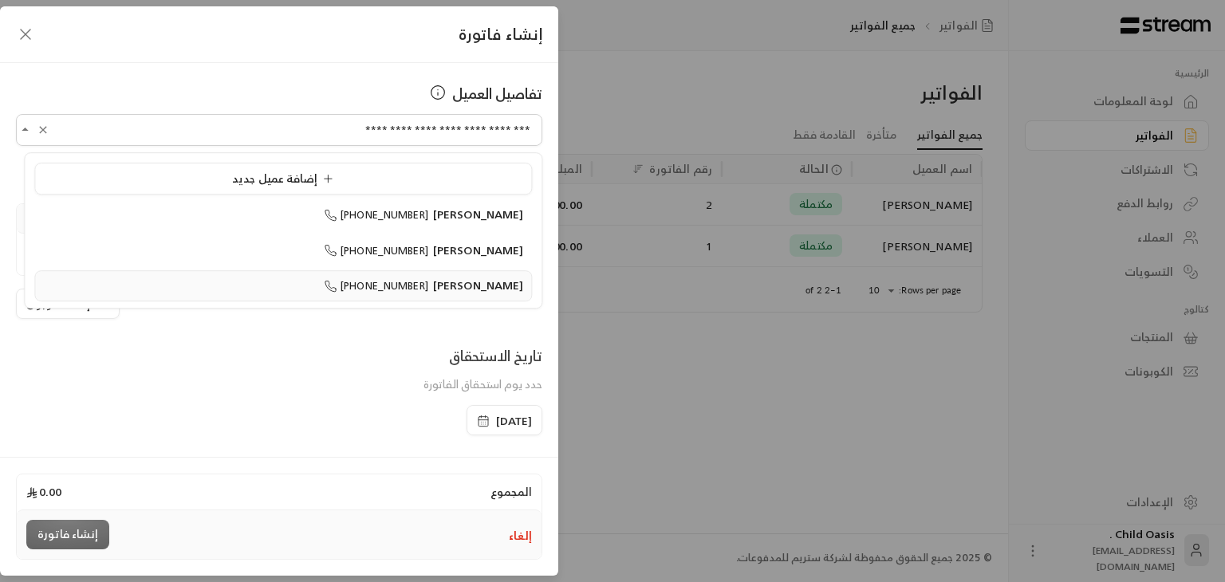
click at [444, 130] on input "**********" at bounding box center [279, 130] width 527 height 28
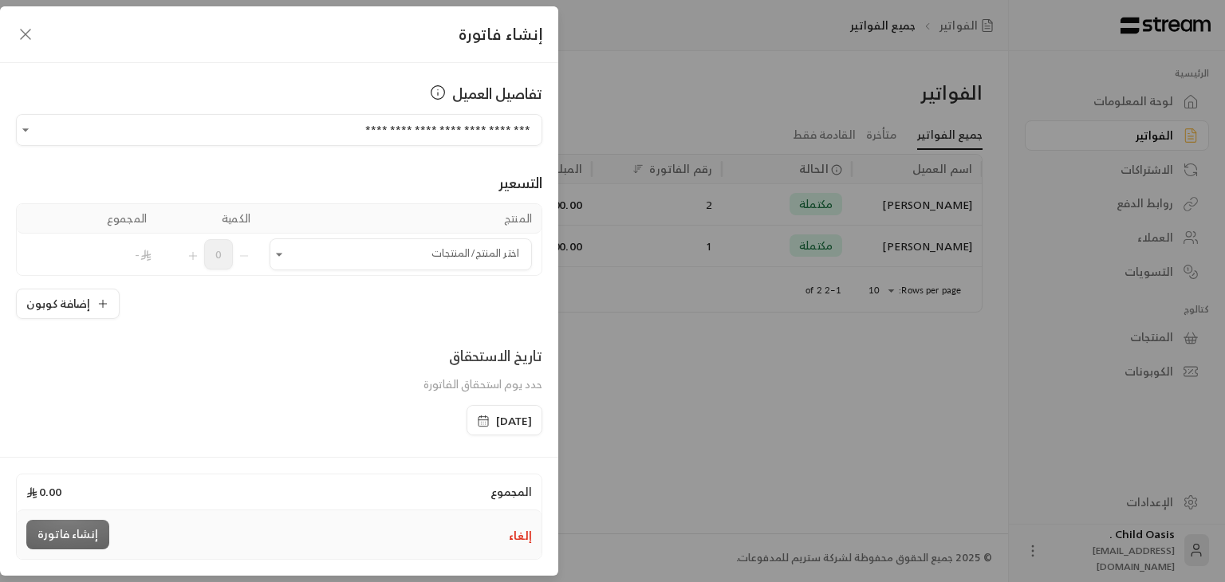
click at [34, 33] on icon "button" at bounding box center [25, 34] width 19 height 19
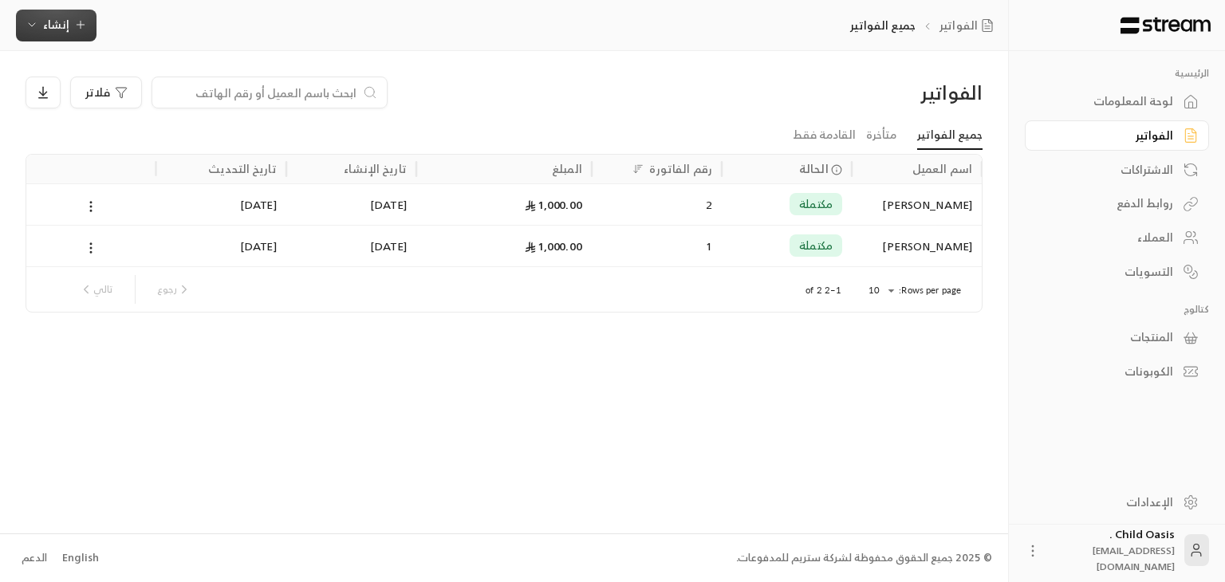
click at [34, 33] on span "إنشاء" at bounding box center [56, 24] width 61 height 20
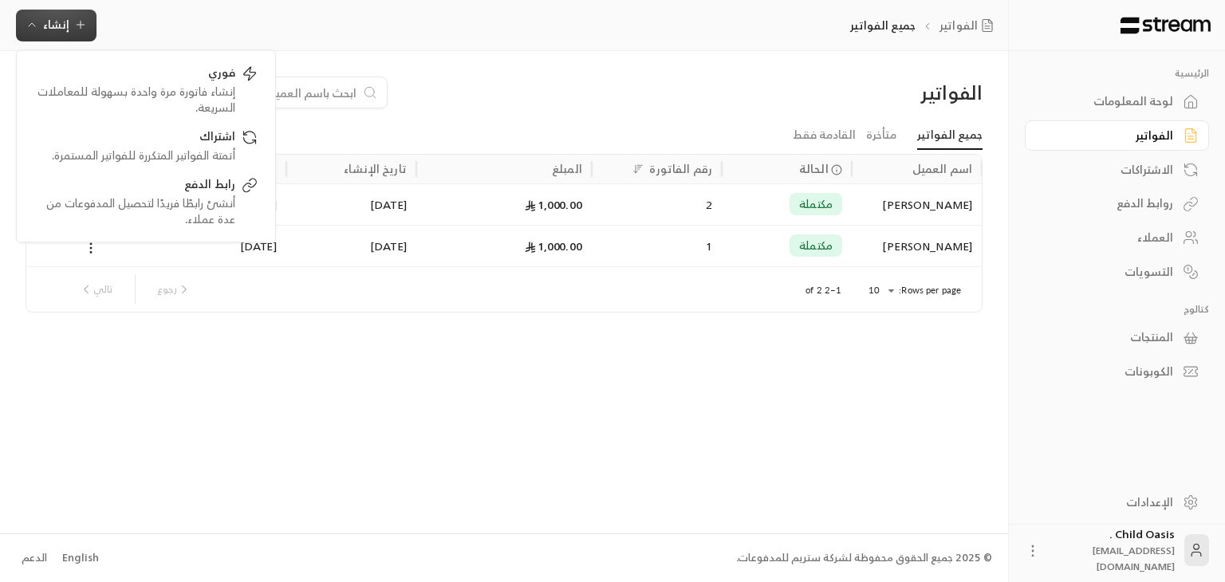
click at [34, 33] on span "إنشاء" at bounding box center [56, 24] width 61 height 20
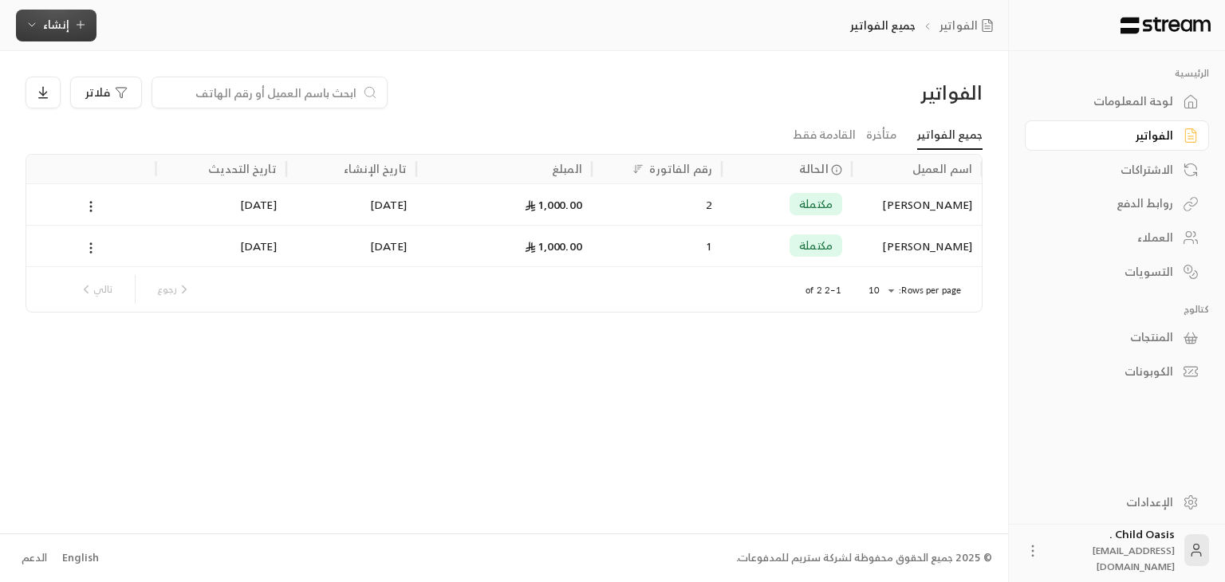
click at [34, 33] on span "إنشاء" at bounding box center [56, 24] width 61 height 20
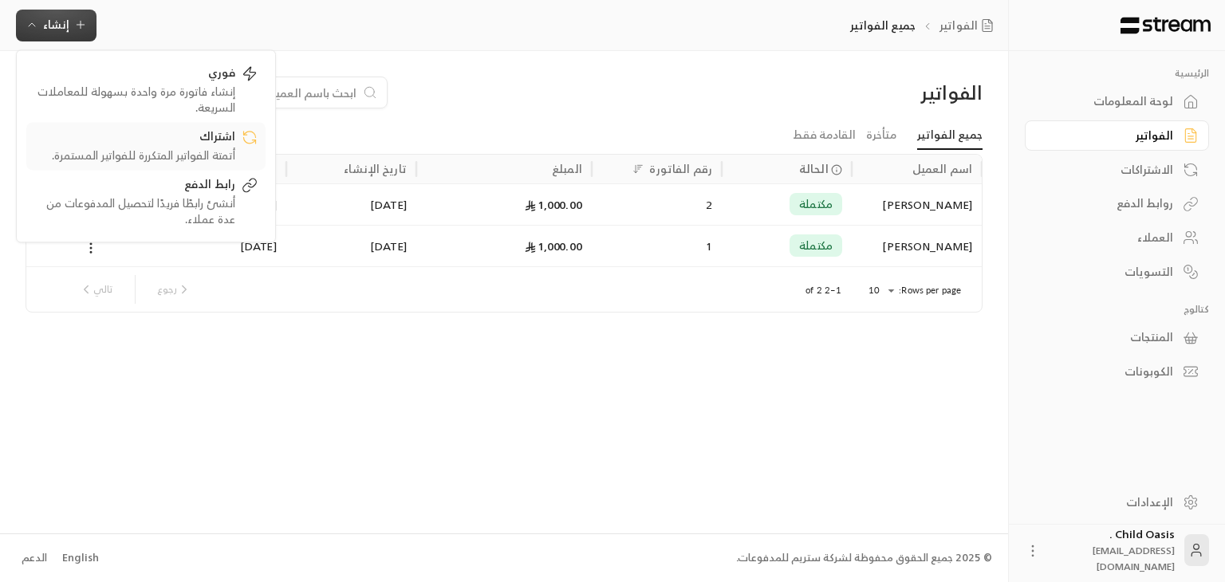
click at [115, 164] on link "اشتراك أتمتة الفواتير المتكررة للفواتير المستمرة." at bounding box center [145, 146] width 239 height 48
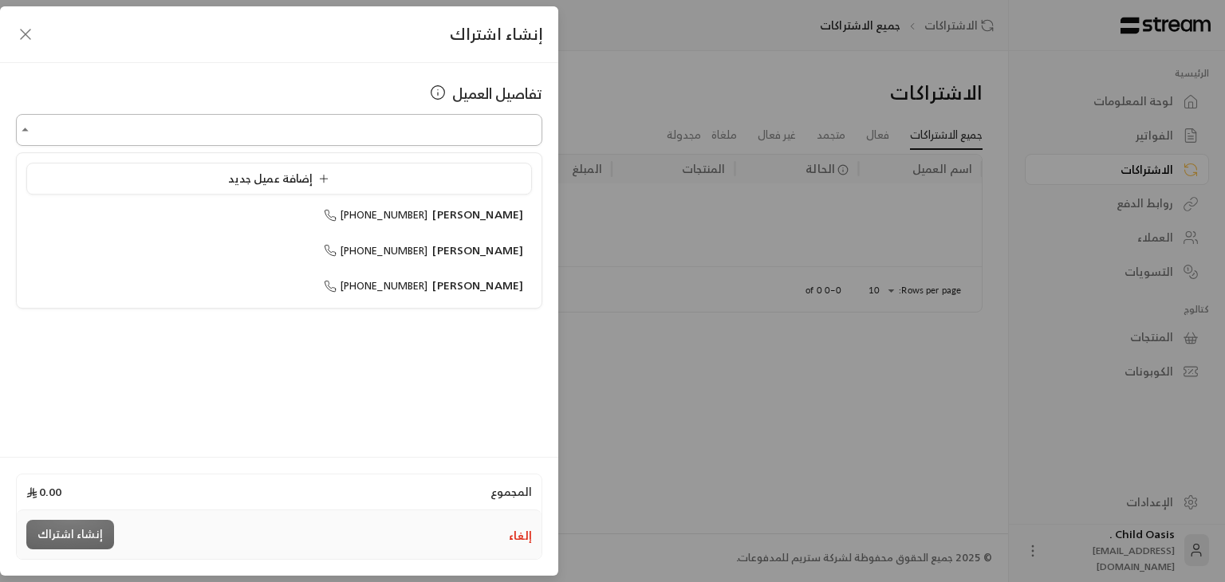
click at [361, 122] on input "اختر العميل" at bounding box center [279, 130] width 527 height 28
click at [380, 291] on span "[PHONE_NUMBER]" at bounding box center [376, 286] width 105 height 18
type input "**********"
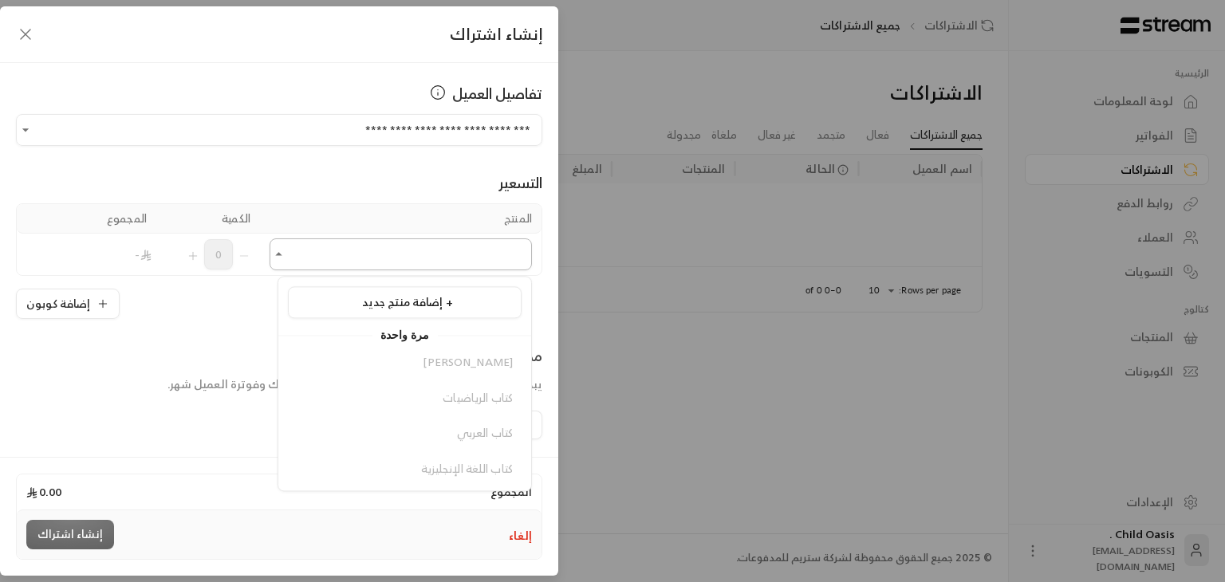
click at [378, 259] on input "اختر العميل" at bounding box center [401, 255] width 262 height 28
click at [395, 297] on span "إضافة منتج جديد +" at bounding box center [407, 302] width 91 height 20
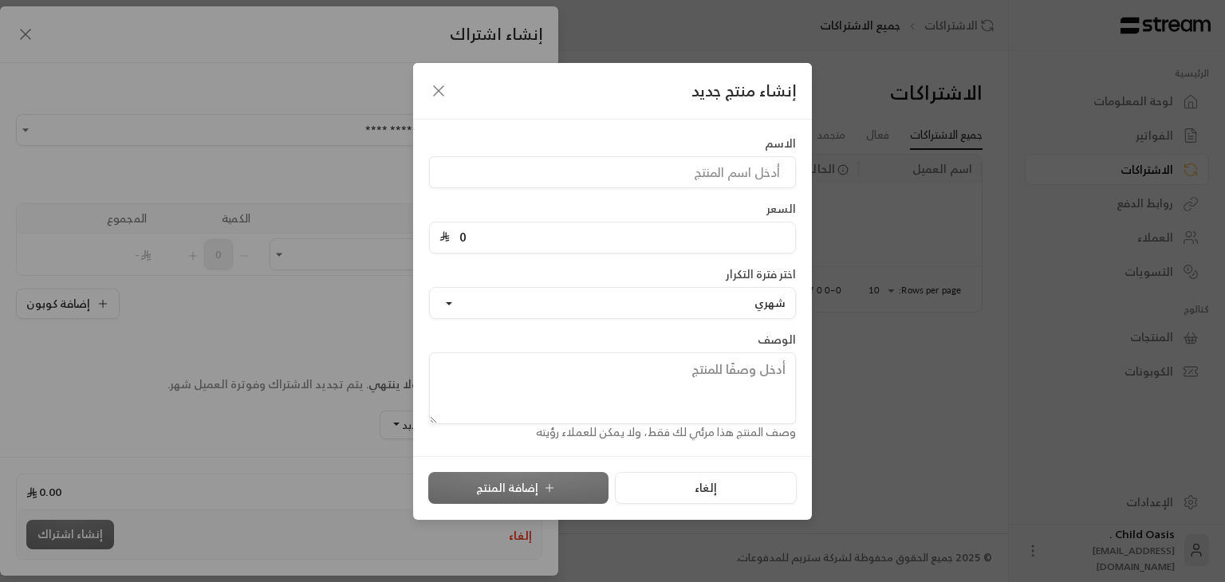
click at [437, 105] on div "إنشاء منتج جديد" at bounding box center [612, 91] width 399 height 57
click at [437, 97] on icon "button" at bounding box center [438, 90] width 19 height 19
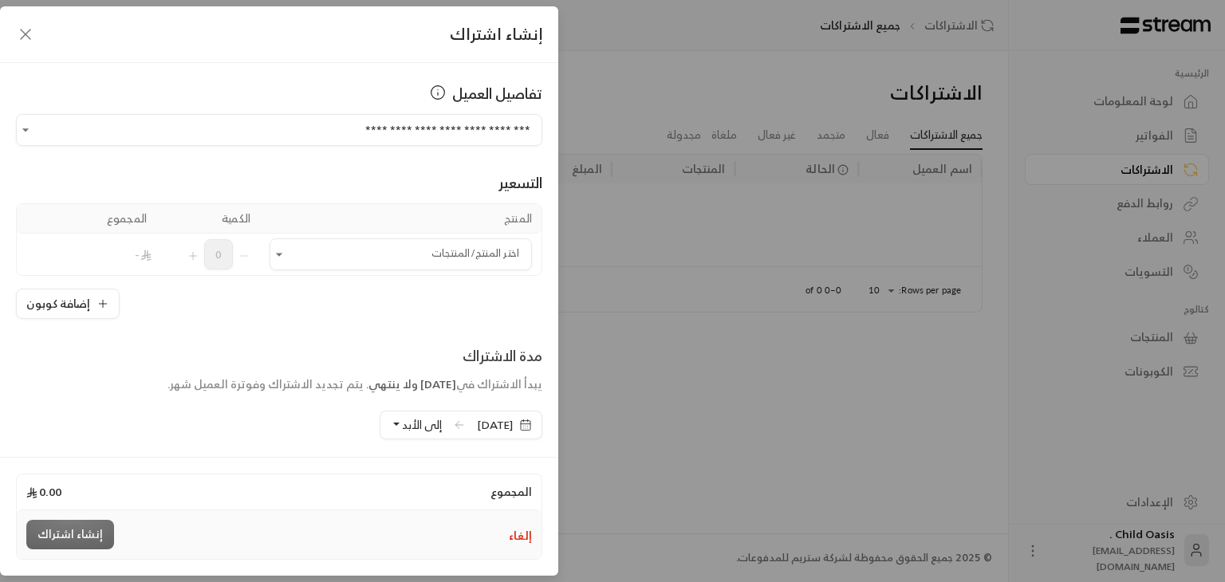
click at [19, 26] on icon "button" at bounding box center [25, 34] width 19 height 19
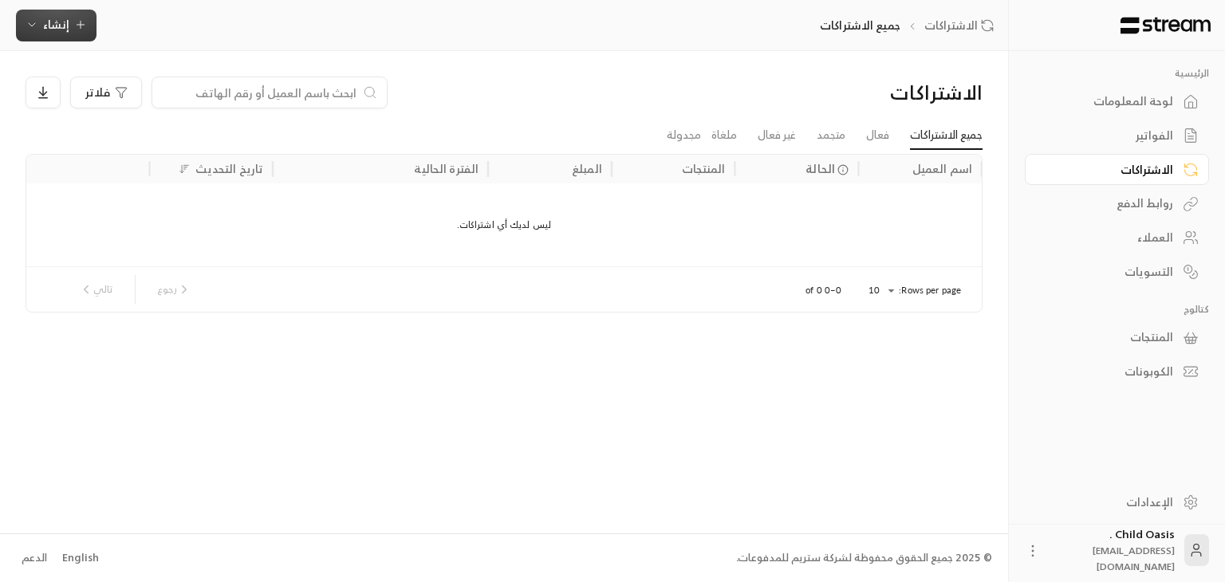
click at [19, 26] on button "إنشاء" at bounding box center [56, 26] width 81 height 32
